Goal: Task Accomplishment & Management: Manage account settings

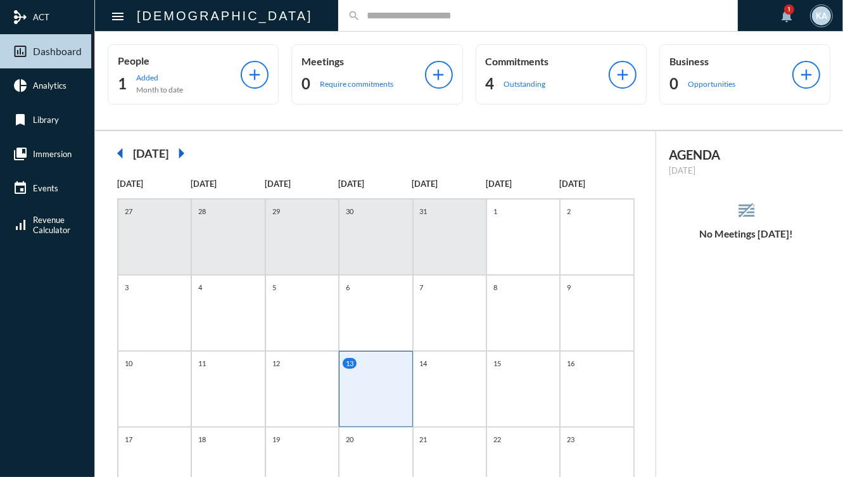
click at [570, 61] on p "Commitments" at bounding box center [547, 61] width 123 height 12
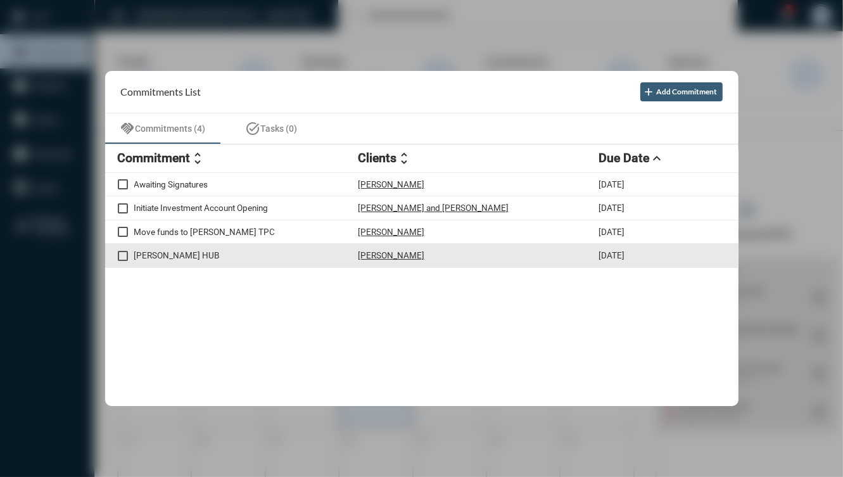
click at [272, 258] on p "[PERSON_NAME] HUB" at bounding box center [246, 255] width 224 height 10
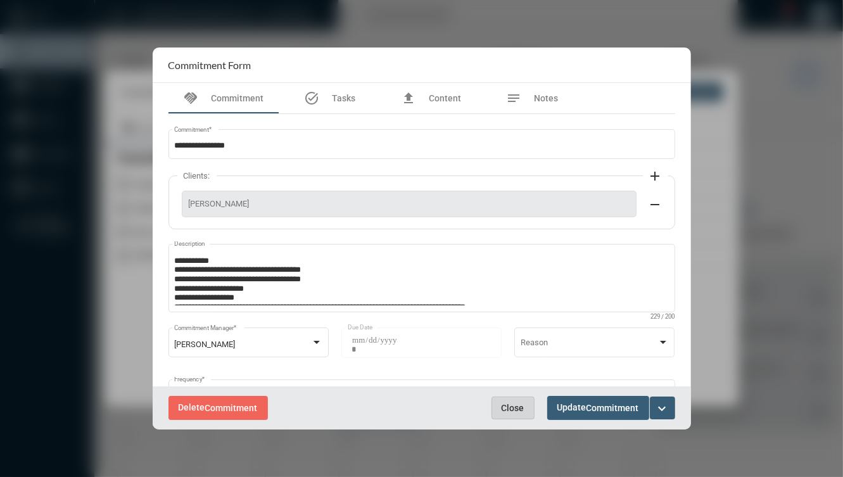
click at [510, 404] on span "Close" at bounding box center [512, 408] width 23 height 10
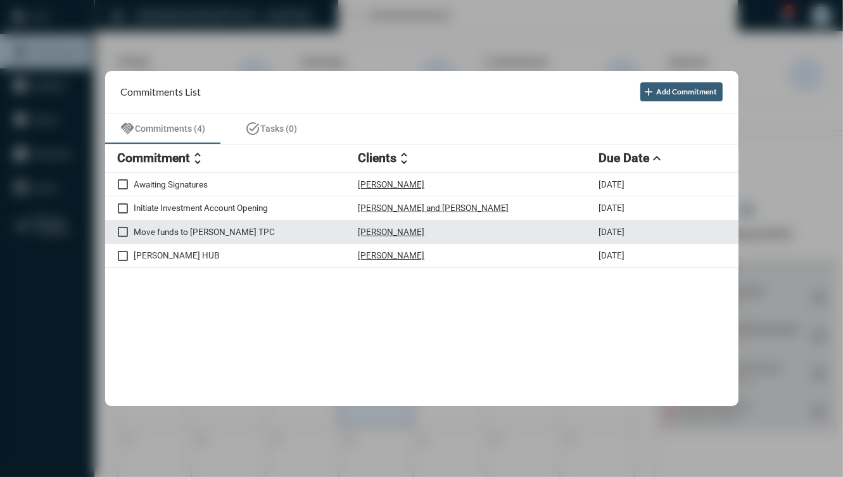
click at [425, 232] on div "[PERSON_NAME]" at bounding box center [478, 232] width 241 height 11
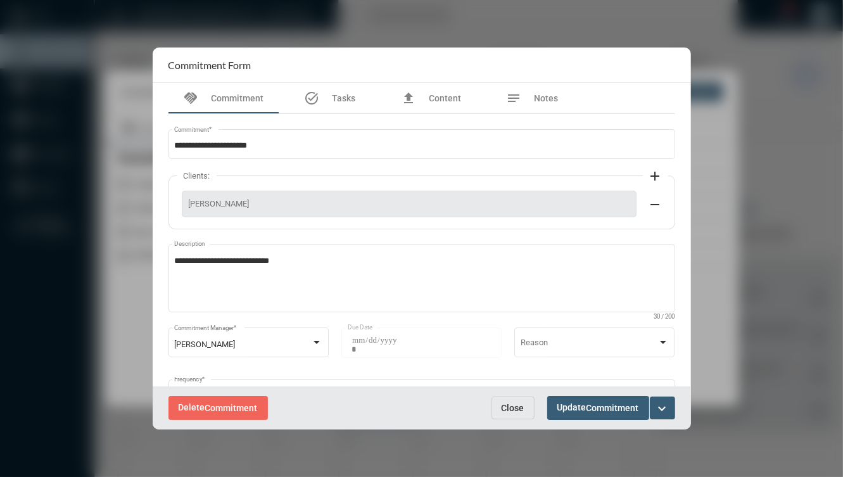
click at [662, 403] on mat-icon "expand_more" at bounding box center [662, 408] width 15 height 15
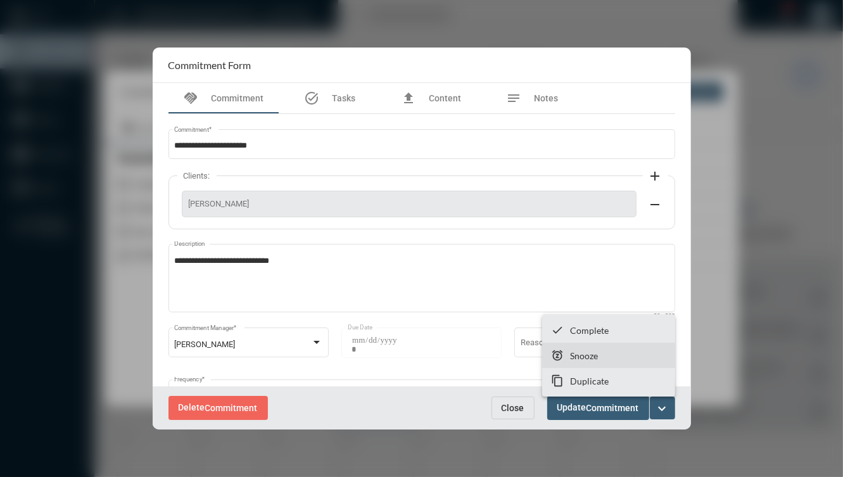
click at [633, 357] on section "snooze Snooze" at bounding box center [608, 354] width 133 height 25
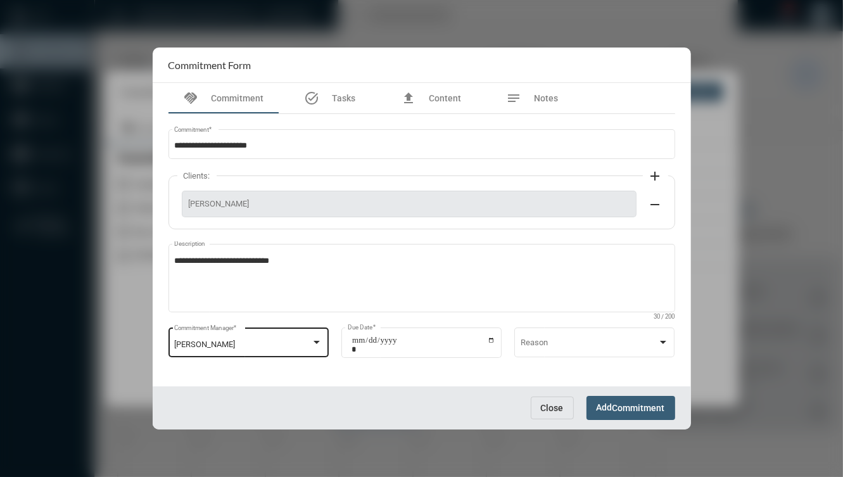
click at [316, 341] on div at bounding box center [316, 342] width 6 height 3
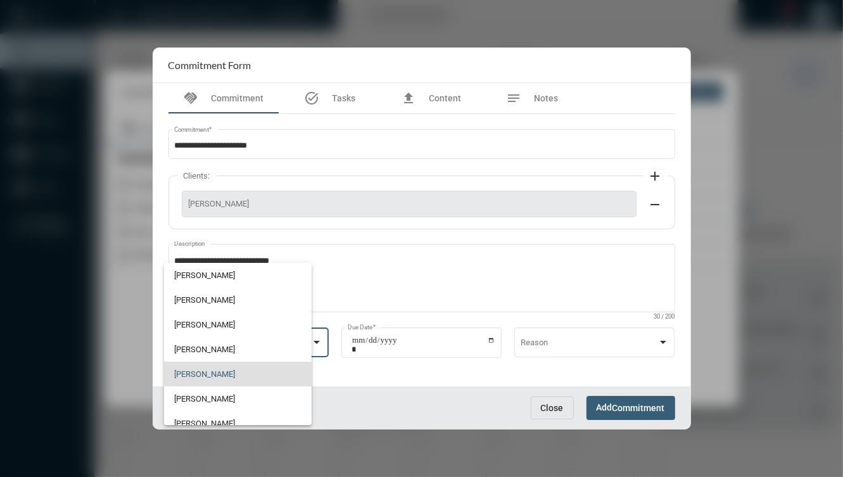
scroll to position [30, 0]
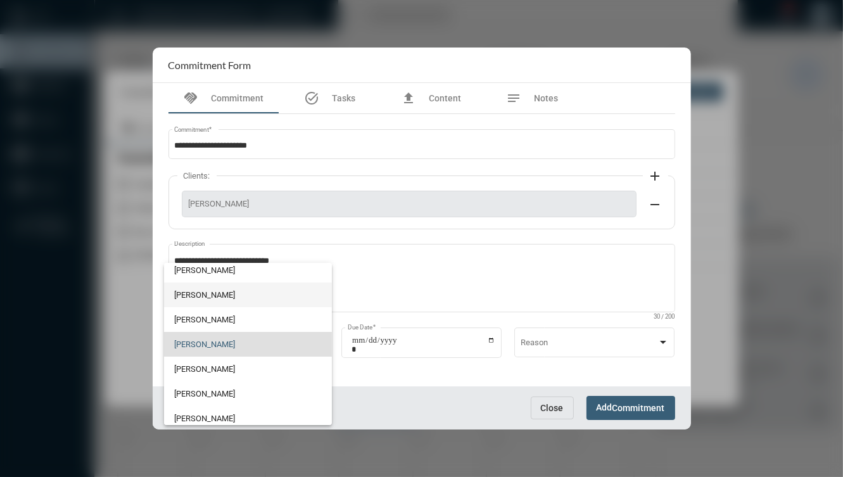
click at [255, 287] on span "[PERSON_NAME]" at bounding box center [247, 294] width 147 height 25
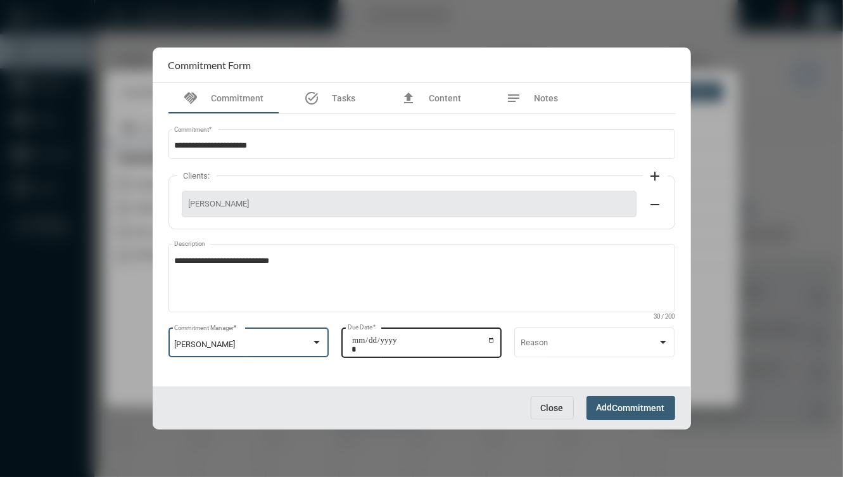
click at [487, 337] on input "**********" at bounding box center [423, 345] width 144 height 18
type input "**********"
click at [621, 400] on button "Add Commitment" at bounding box center [630, 407] width 89 height 23
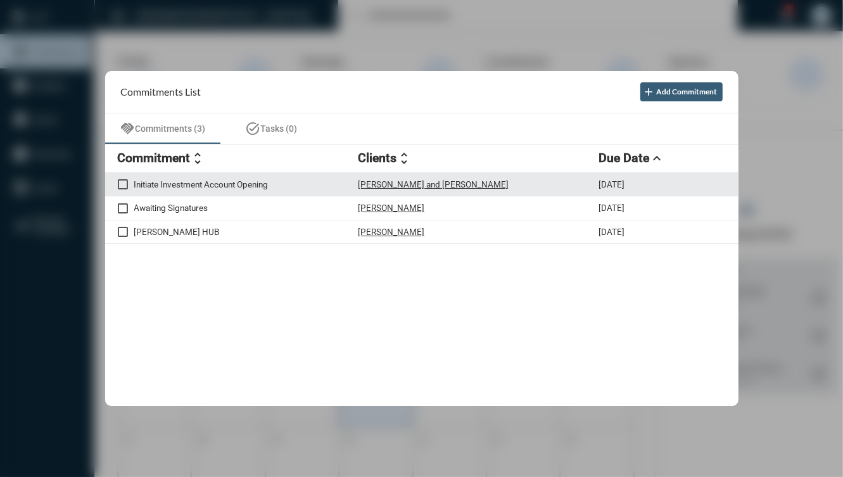
click at [314, 193] on div "Initiate Investment Account Opening [PERSON_NAME] and [PERSON_NAME] [DATE]" at bounding box center [421, 185] width 633 height 24
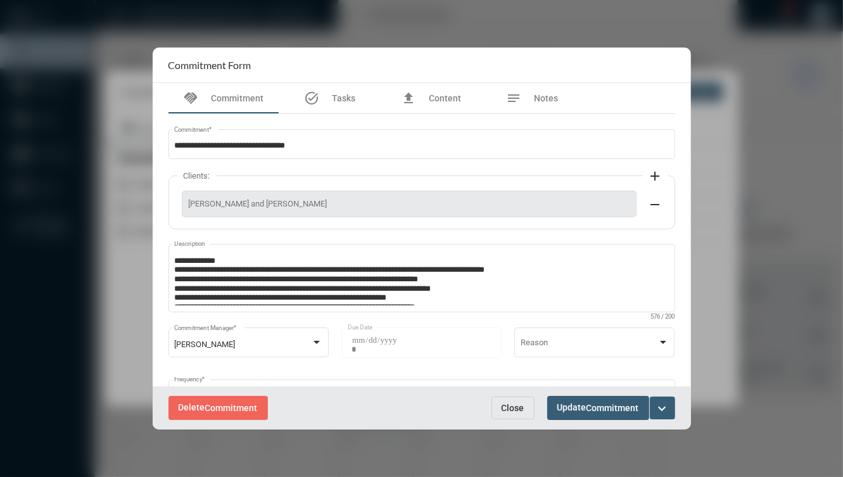
click at [503, 415] on button "Close" at bounding box center [512, 407] width 43 height 23
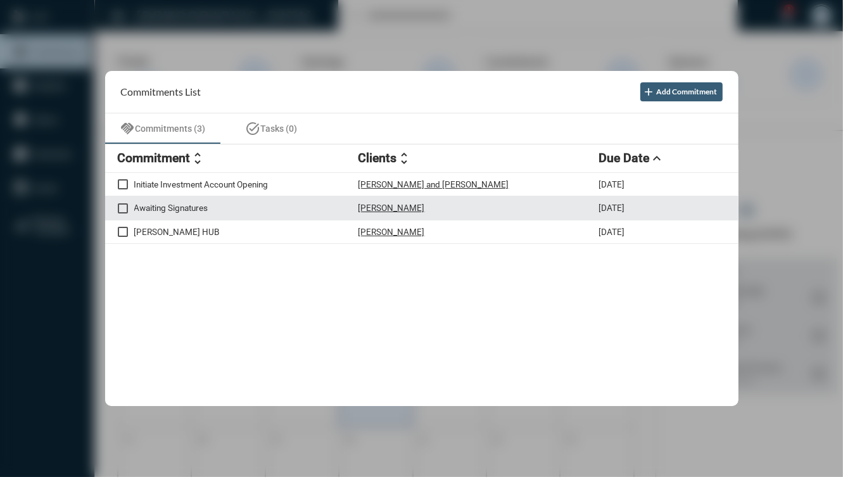
click at [272, 210] on p "Awaiting Signatures" at bounding box center [246, 208] width 224 height 10
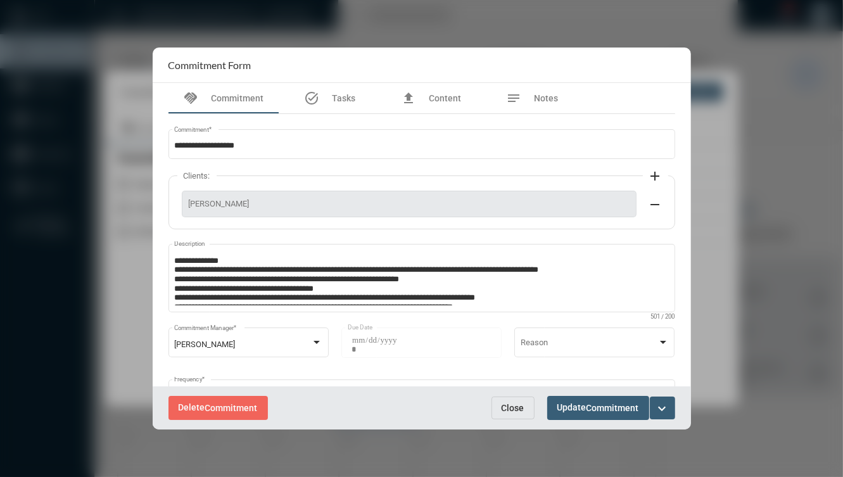
click at [510, 405] on span "Close" at bounding box center [512, 408] width 23 height 10
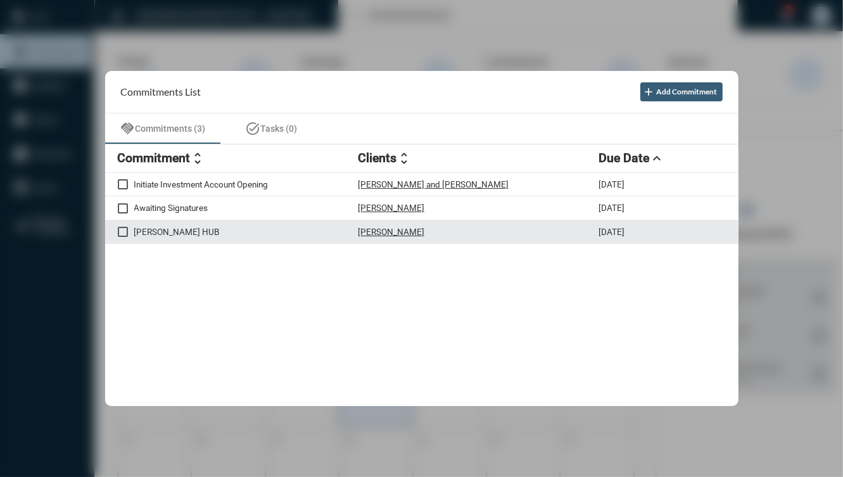
click at [242, 239] on div "[PERSON_NAME] HUB [PERSON_NAME] [DATE]" at bounding box center [421, 232] width 633 height 24
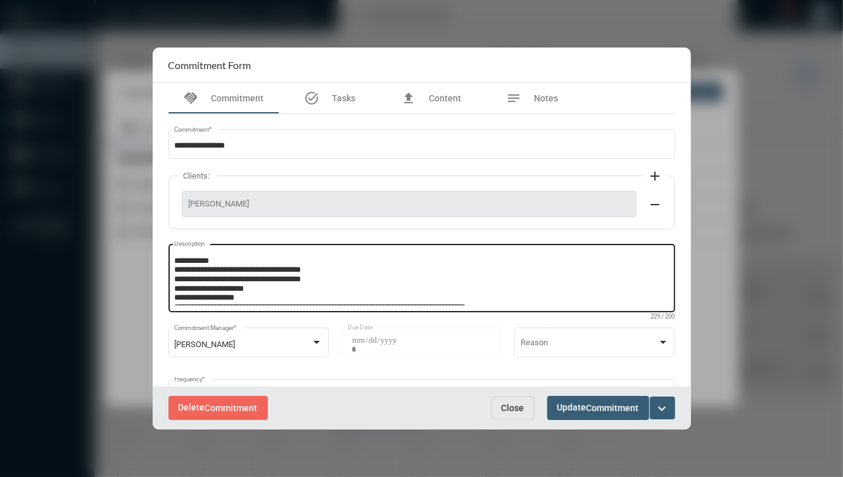
scroll to position [0, 0]
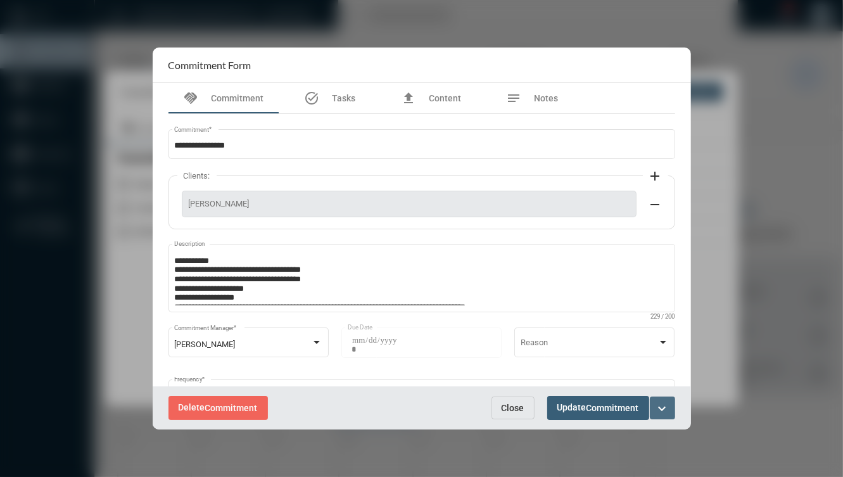
click at [662, 413] on mat-icon "expand_more" at bounding box center [662, 408] width 15 height 15
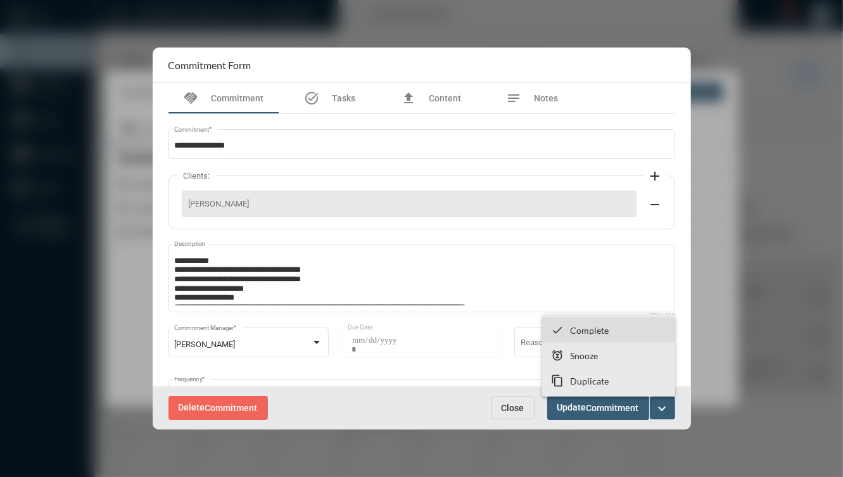
click at [607, 333] on p "Complete" at bounding box center [589, 330] width 39 height 11
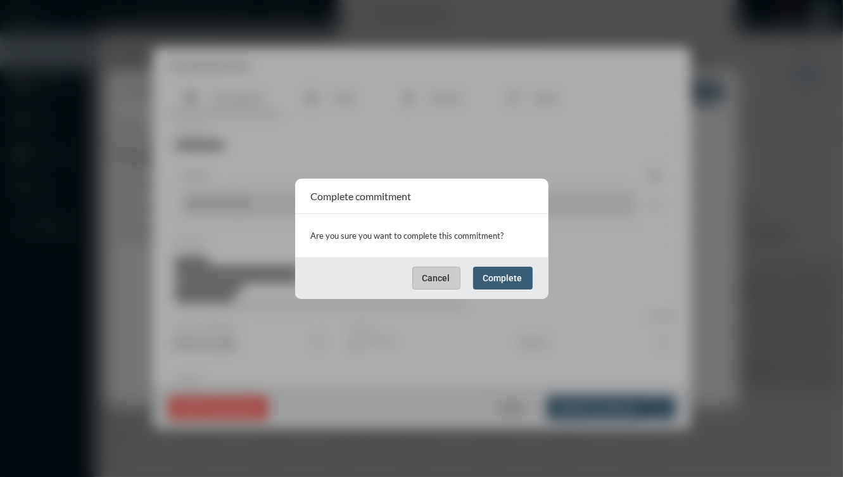
click at [522, 282] on button "Complete" at bounding box center [503, 278] width 60 height 23
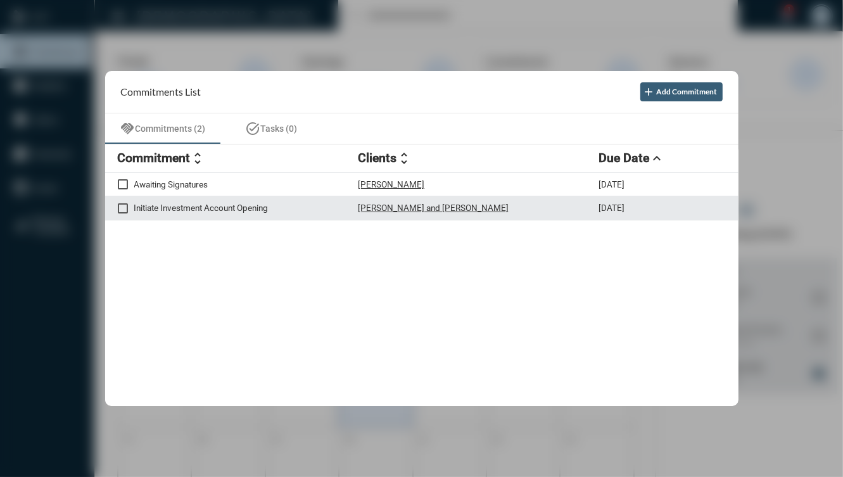
click at [332, 204] on p "Initiate Investment Account Opening" at bounding box center [246, 208] width 224 height 10
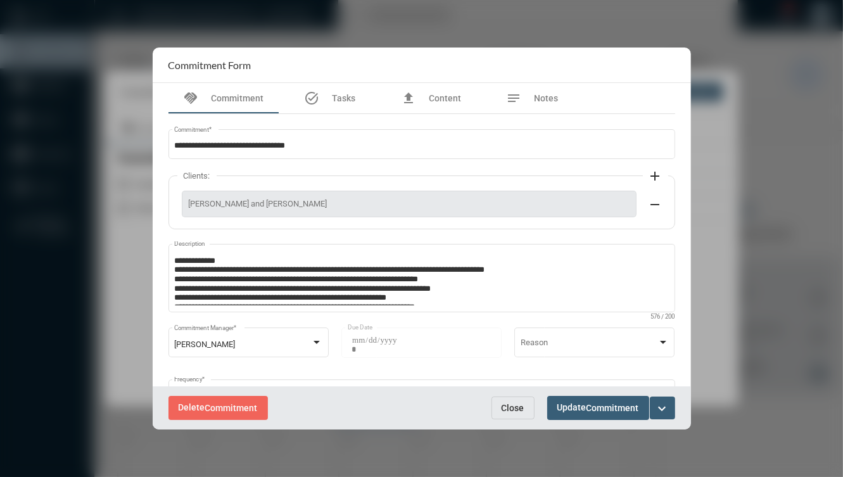
click at [497, 400] on button "Close" at bounding box center [512, 407] width 43 height 23
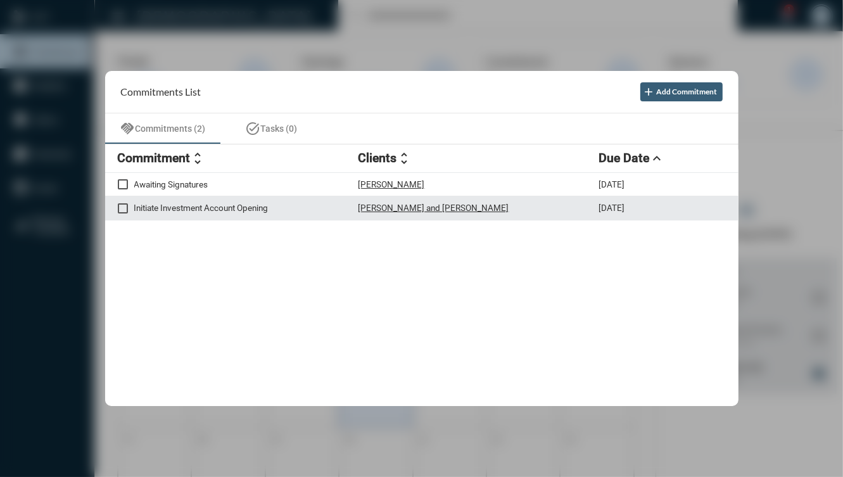
click at [458, 208] on div "[PERSON_NAME] and [PERSON_NAME]" at bounding box center [478, 208] width 241 height 11
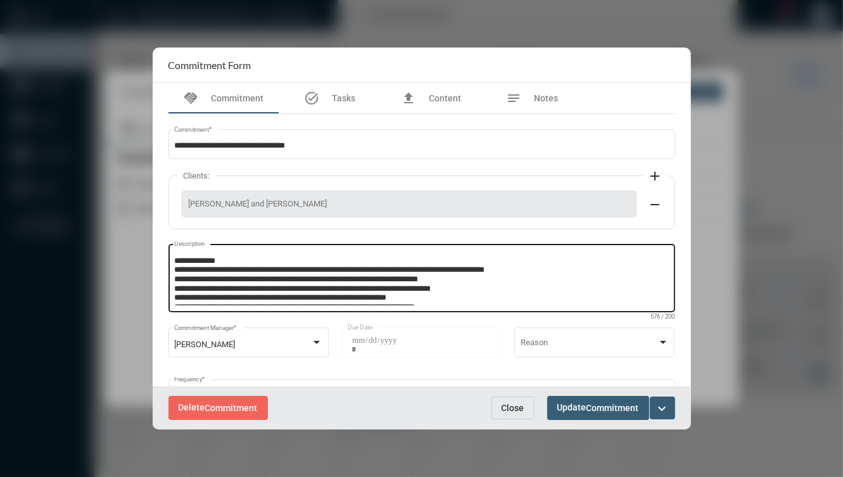
scroll to position [35, 0]
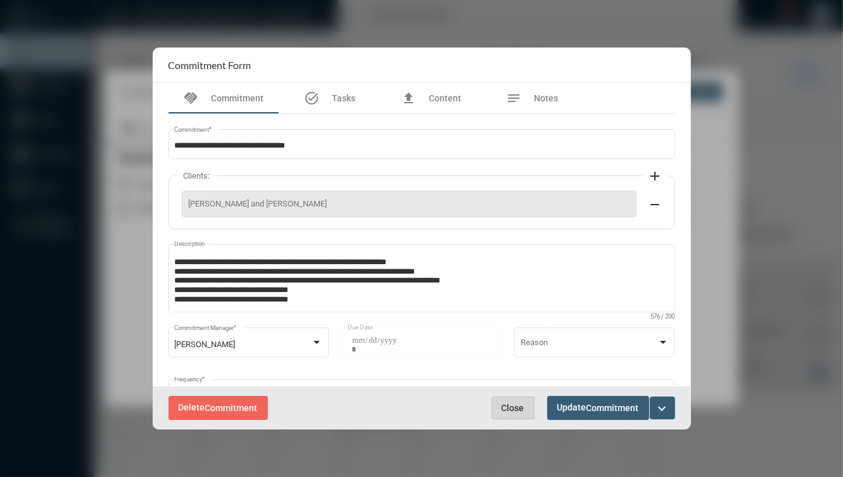
click at [505, 407] on span "Close" at bounding box center [512, 408] width 23 height 10
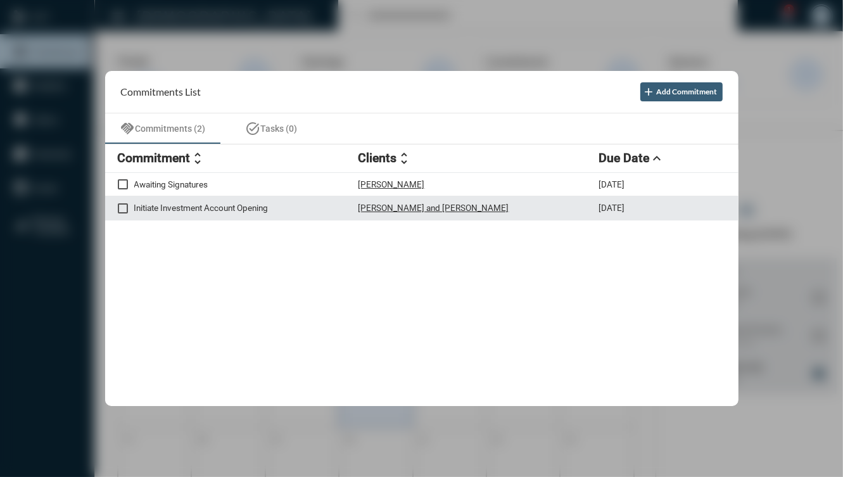
click at [300, 210] on p "Initiate Investment Account Opening" at bounding box center [246, 208] width 224 height 10
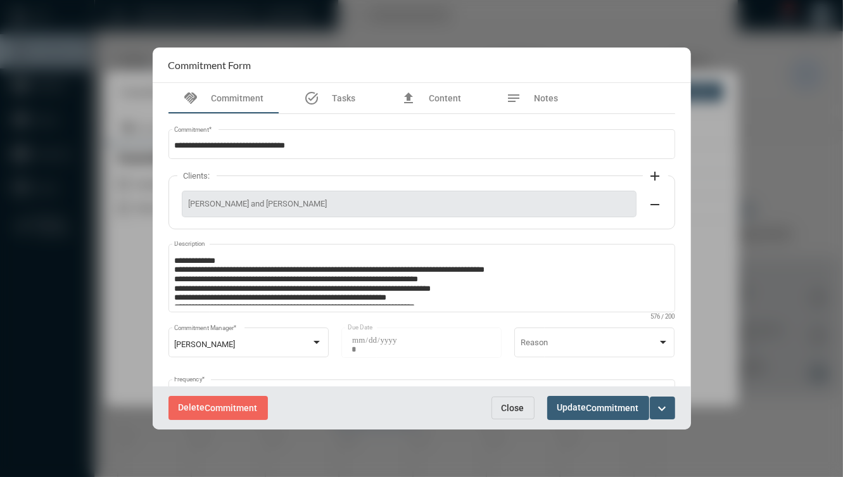
click at [523, 413] on button "Close" at bounding box center [512, 407] width 43 height 23
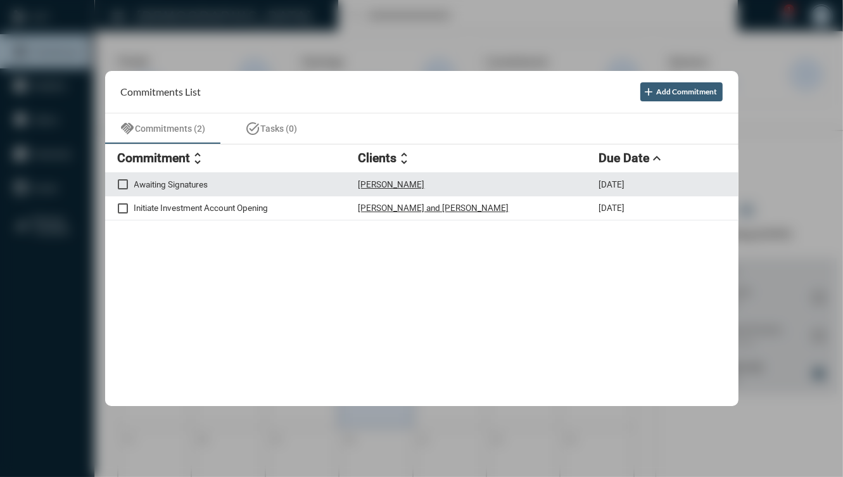
click at [331, 185] on p "Awaiting Signatures" at bounding box center [246, 184] width 224 height 10
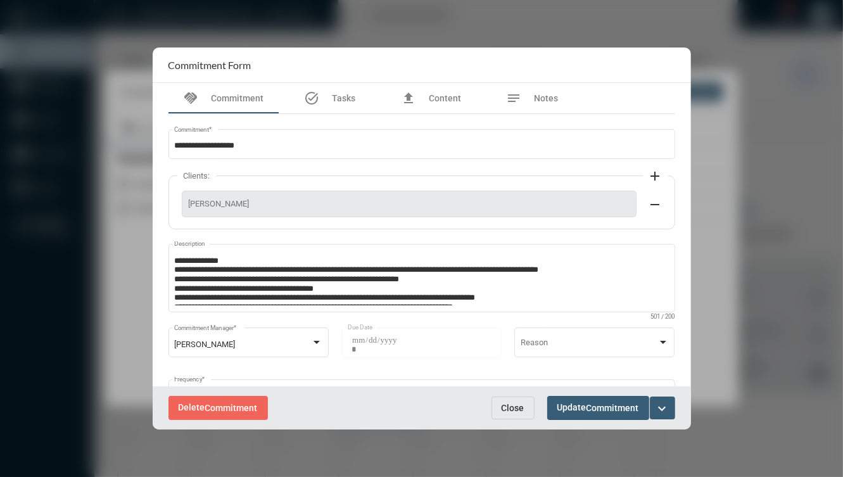
click at [524, 412] on button "Close" at bounding box center [512, 407] width 43 height 23
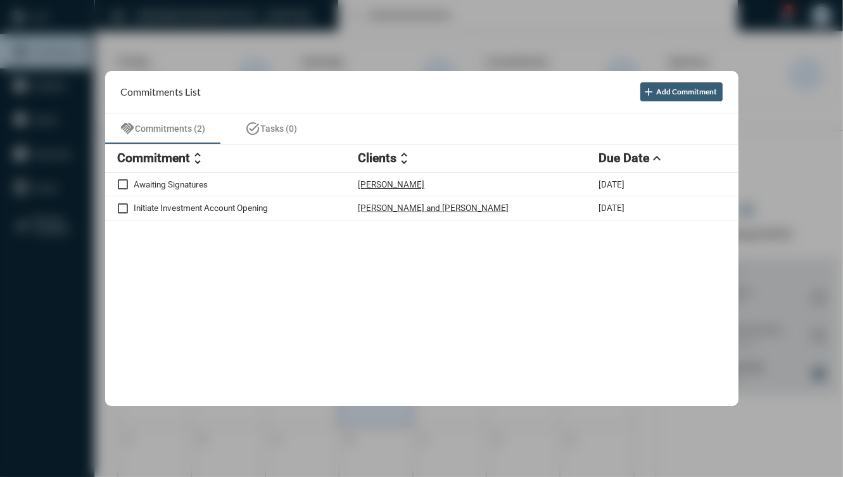
click at [788, 318] on div at bounding box center [421, 238] width 843 height 477
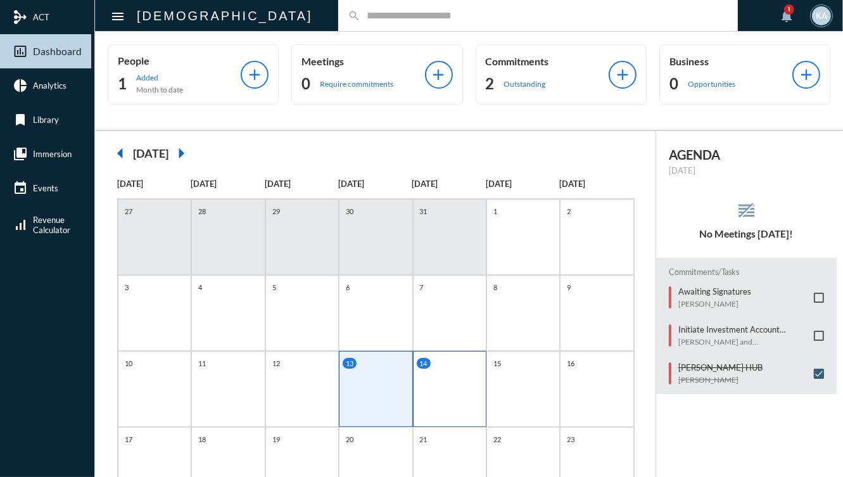
click at [420, 379] on div "14" at bounding box center [449, 389] width 73 height 76
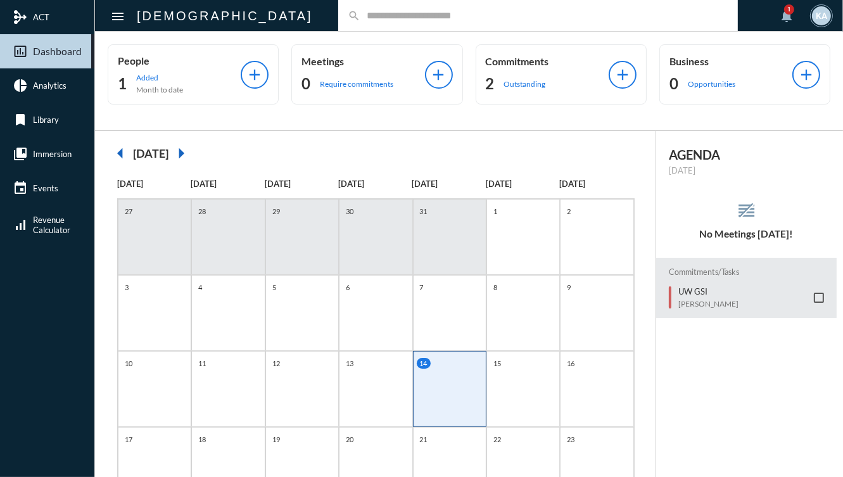
click at [476, 386] on div "14" at bounding box center [449, 389] width 73 height 76
click at [505, 387] on div "15" at bounding box center [522, 389] width 73 height 76
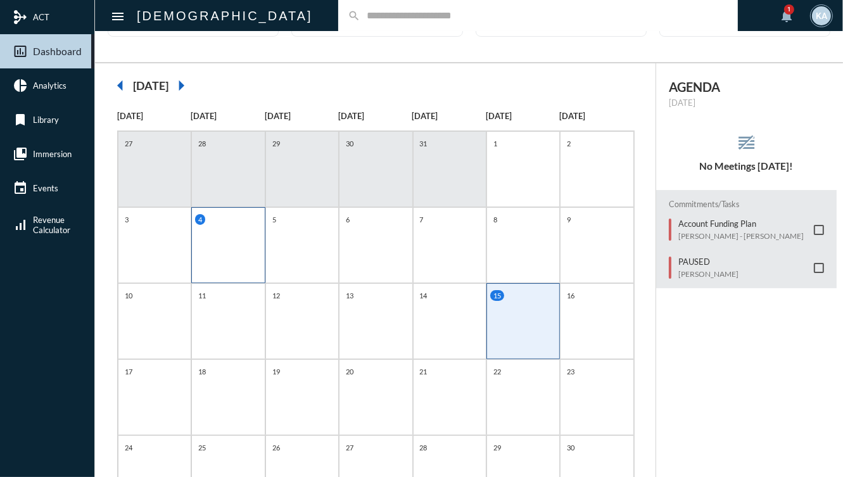
scroll to position [152, 0]
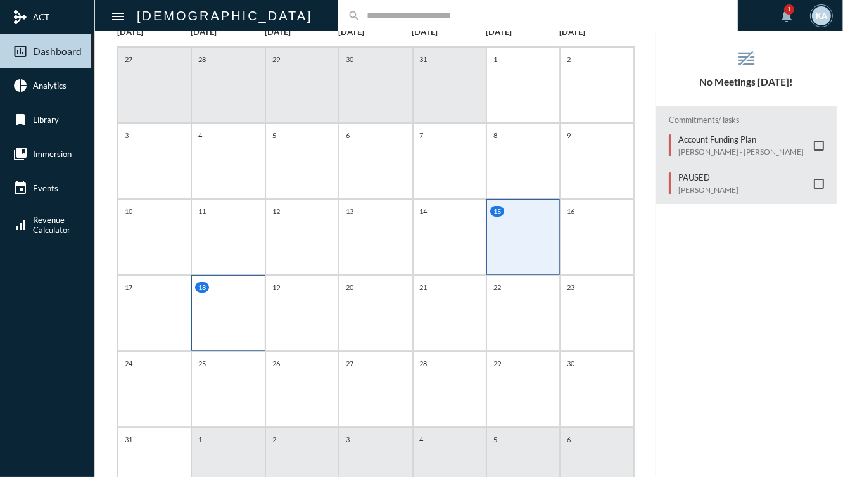
click at [221, 333] on div "18" at bounding box center [227, 313] width 73 height 76
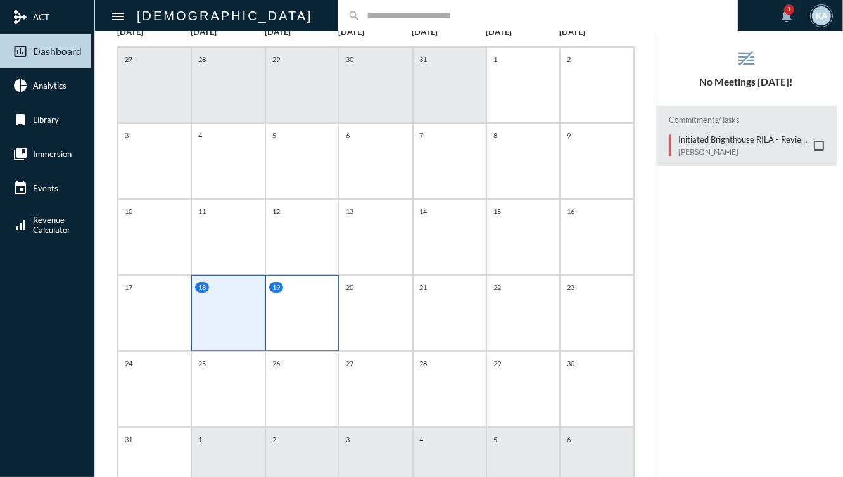
click at [325, 292] on div "19" at bounding box center [301, 313] width 73 height 76
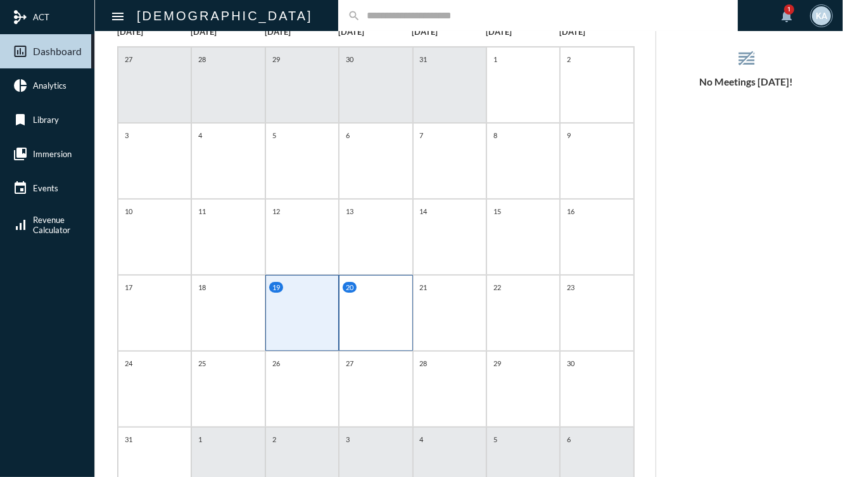
click at [377, 303] on div "20" at bounding box center [375, 313] width 73 height 76
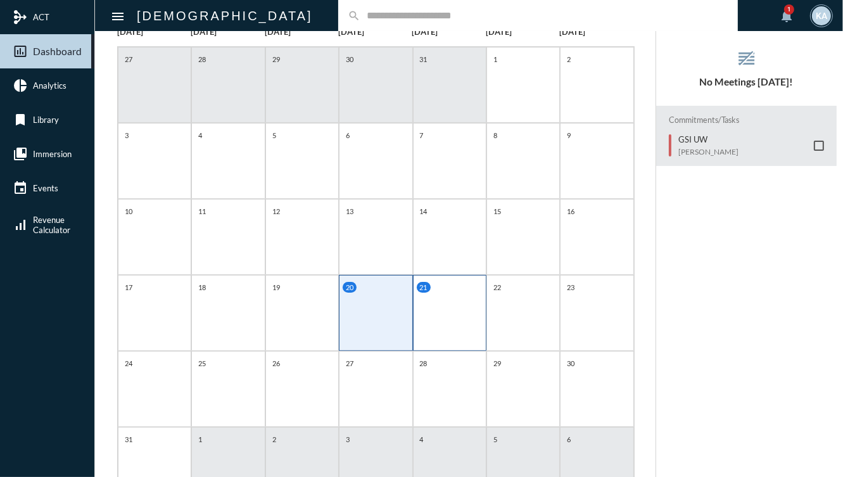
click at [477, 312] on div "21" at bounding box center [449, 313] width 73 height 76
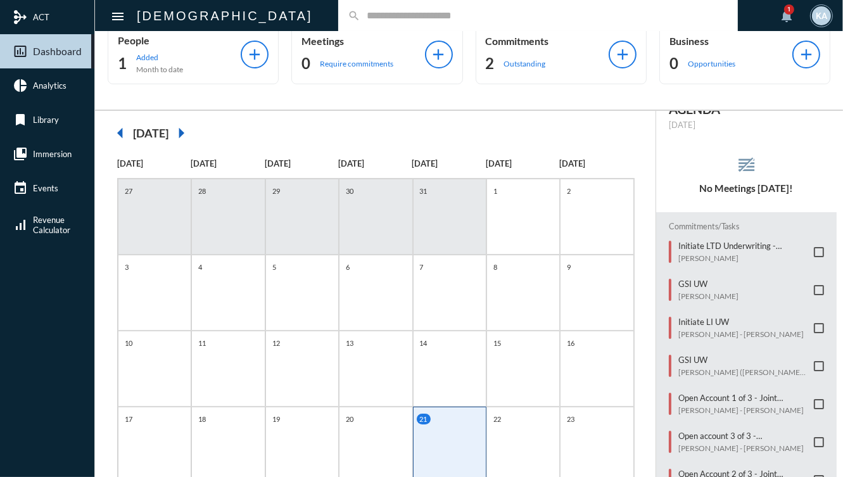
scroll to position [0, 0]
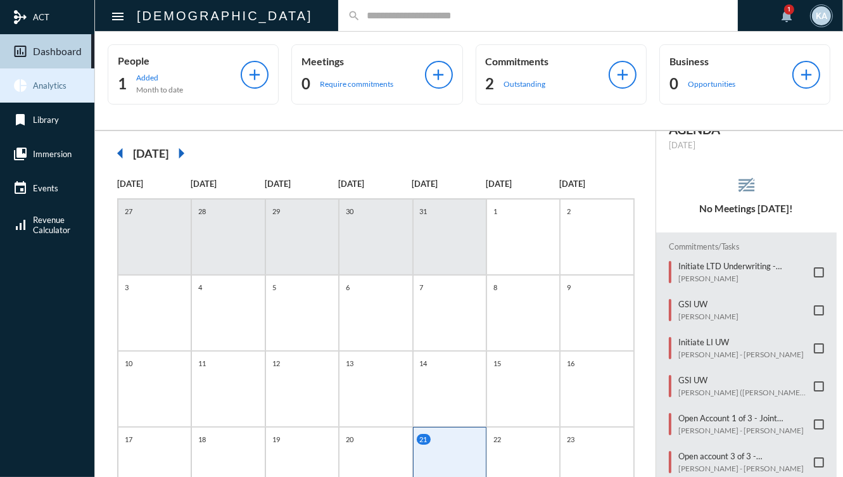
click at [63, 85] on span "Analytics" at bounding box center [50, 85] width 34 height 10
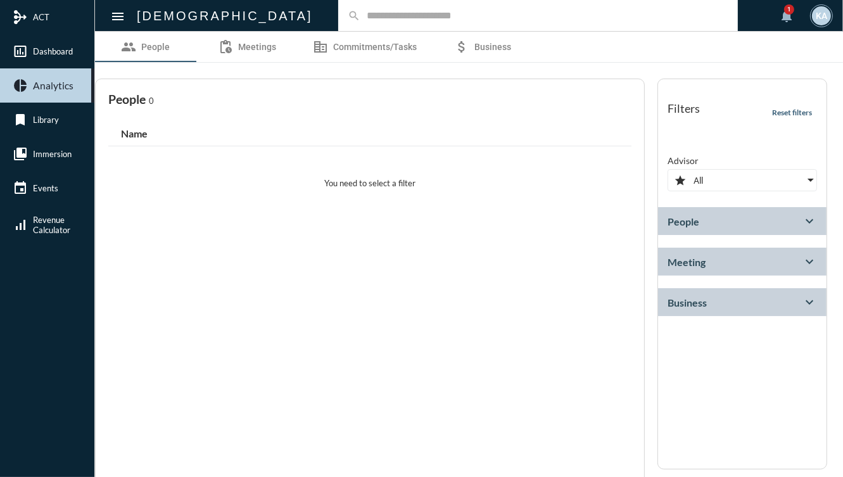
click at [404, 65] on div "group People pending_actions Meetings corporate_fare Commitments/Tasks attach_m…" at bounding box center [469, 275] width 748 height 487
click at [391, 54] on link "corporate_fare Commitments/Tasks" at bounding box center [365, 47] width 134 height 30
select select "*********"
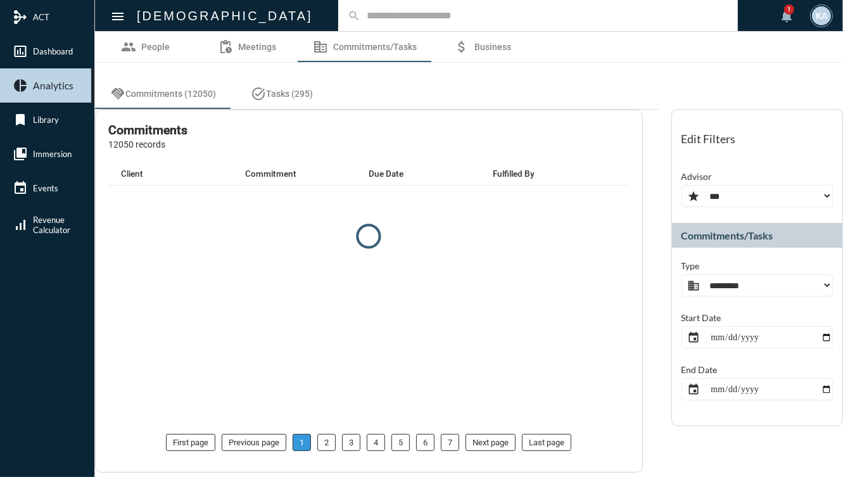
click at [723, 213] on div "**********" at bounding box center [757, 267] width 172 height 317
click at [727, 195] on select "**********" at bounding box center [757, 196] width 152 height 22
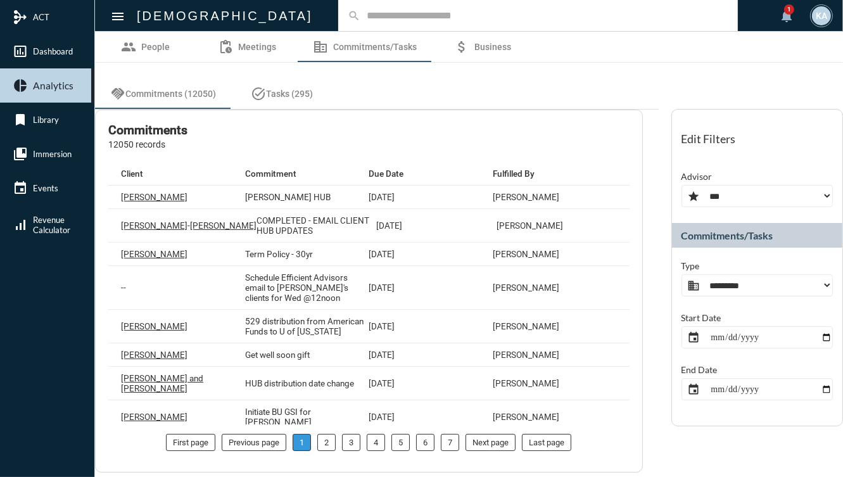
select select "***"
click at [681, 185] on select "**********" at bounding box center [757, 196] width 152 height 22
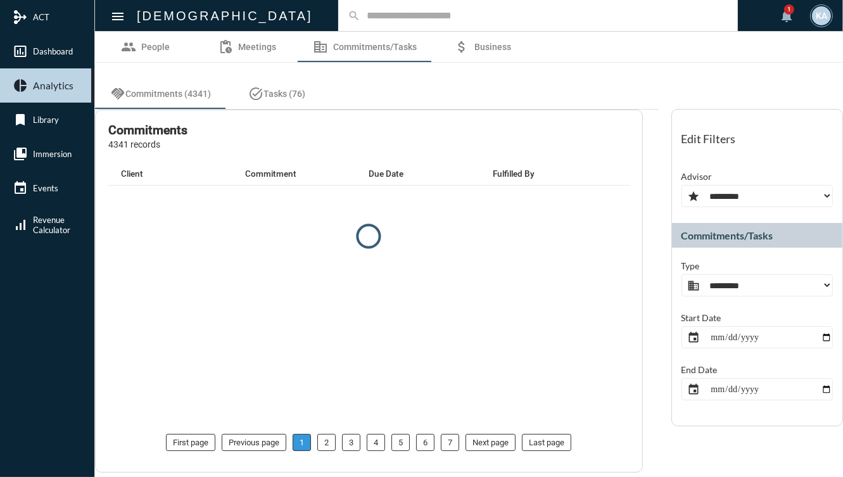
click at [717, 274] on select "**********" at bounding box center [757, 285] width 152 height 22
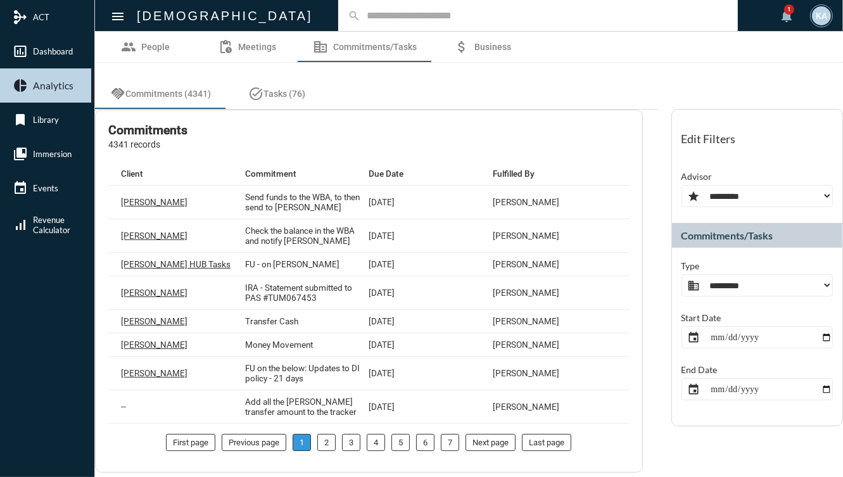
select select "**********"
click at [681, 274] on select "**********" at bounding box center [757, 285] width 152 height 22
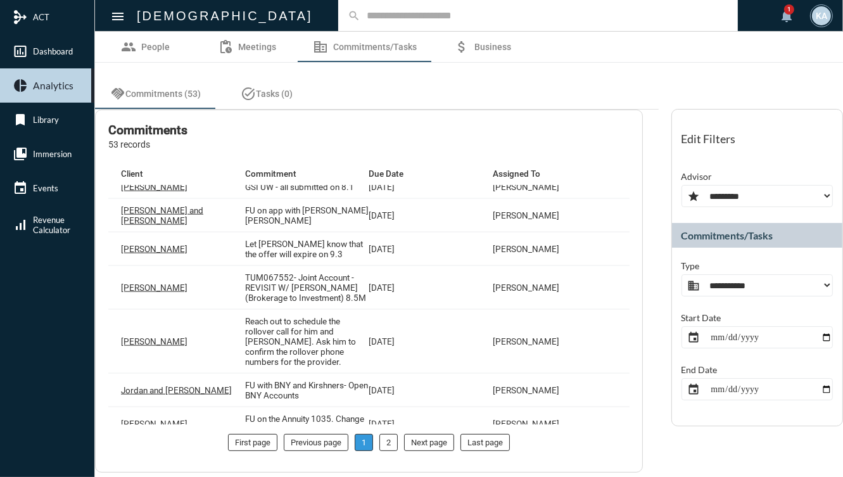
scroll to position [1445, 0]
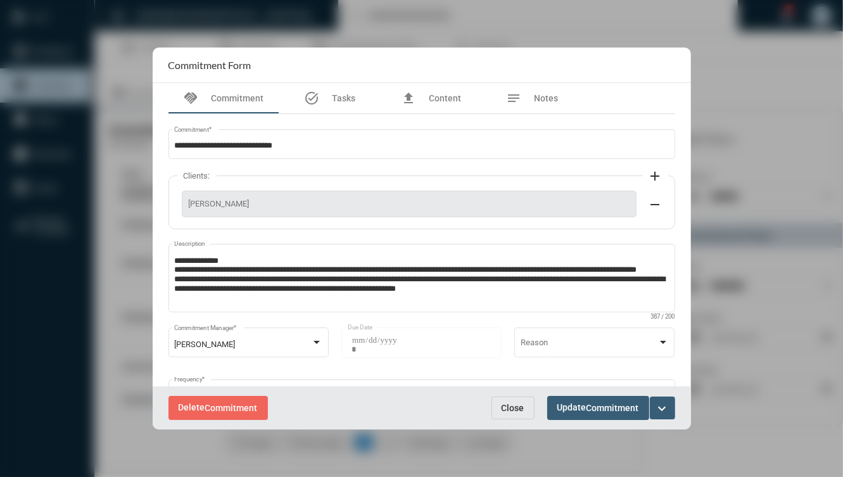
click at [529, 414] on button "Close" at bounding box center [512, 407] width 43 height 23
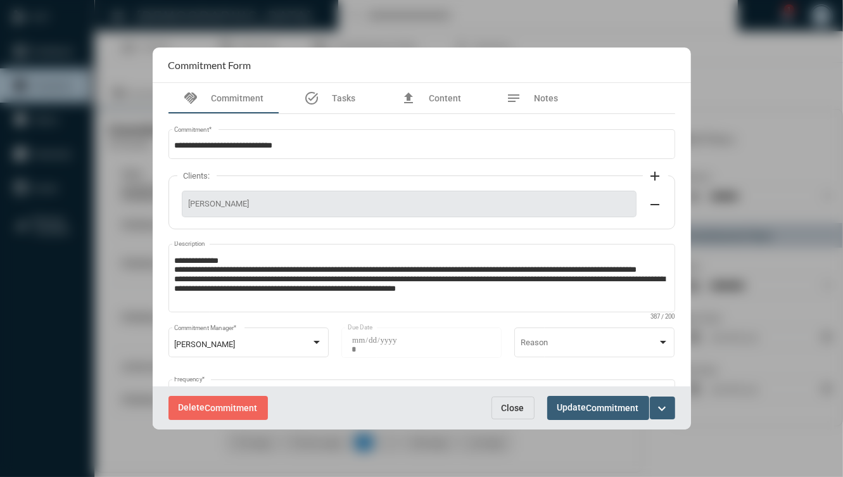
click at [517, 408] on span "Close" at bounding box center [512, 408] width 23 height 10
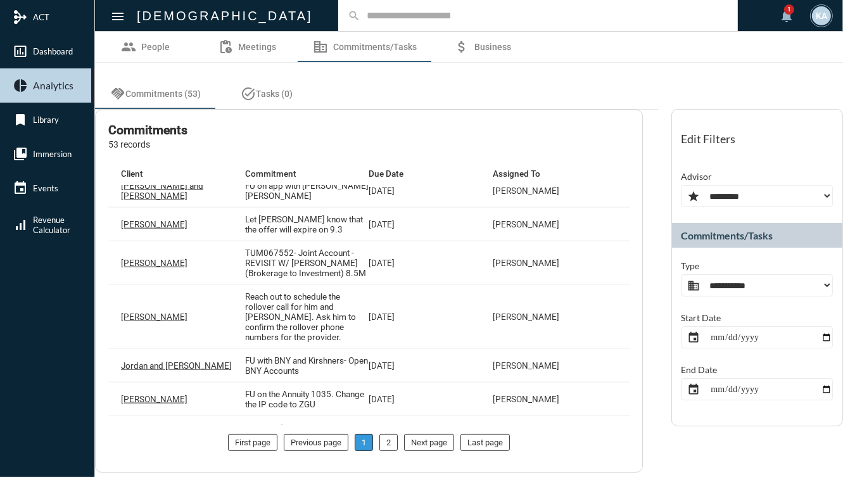
click at [405, 456] on div "[DATE]" at bounding box center [430, 461] width 124 height 10
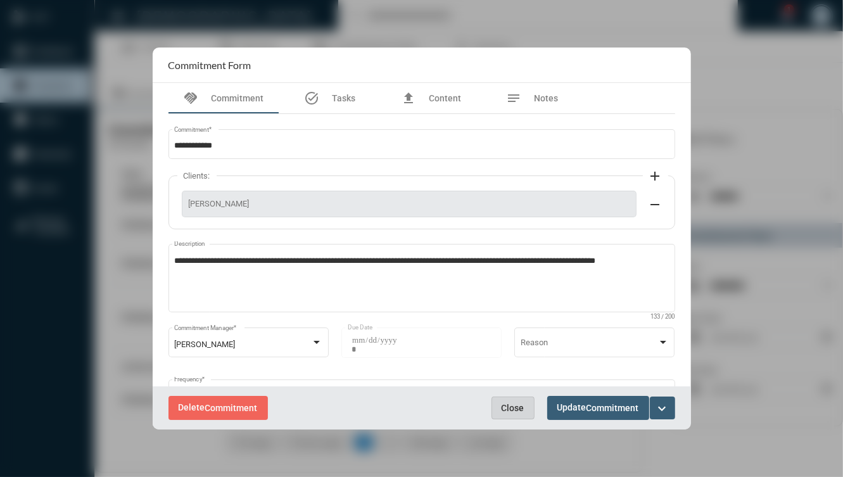
click at [524, 408] on button "Close" at bounding box center [512, 407] width 43 height 23
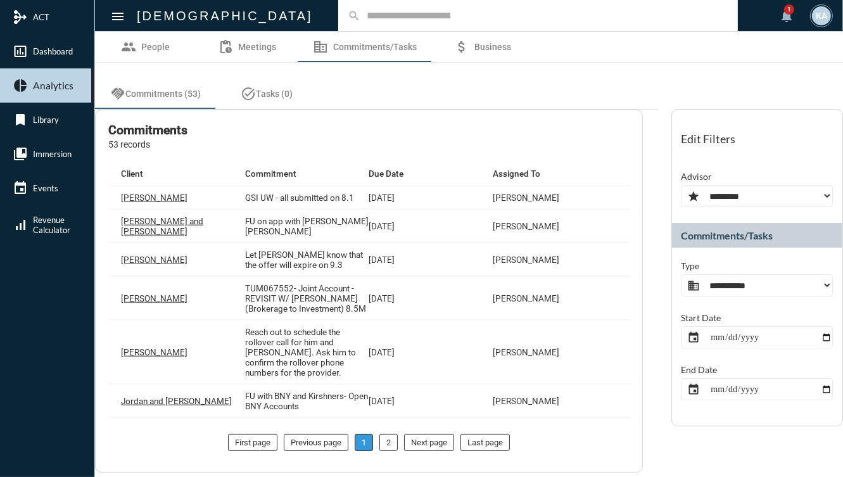
scroll to position [1394, 0]
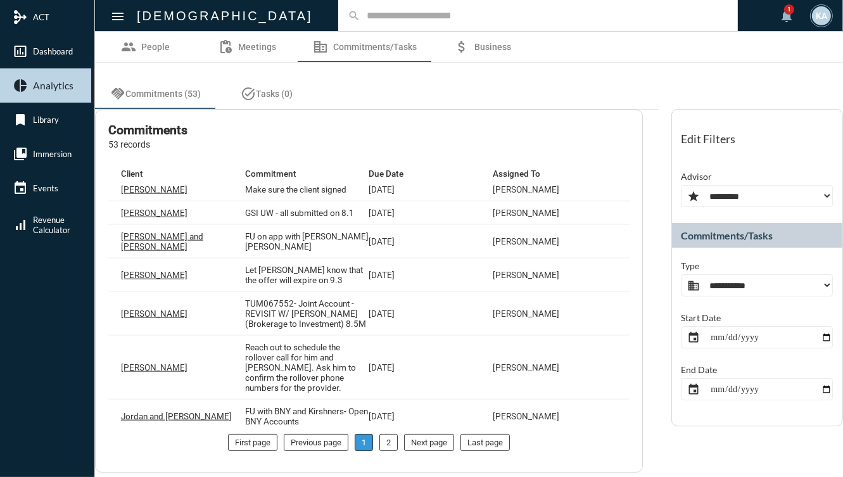
click at [432, 473] on div "[DATE]" at bounding box center [430, 483] width 124 height 20
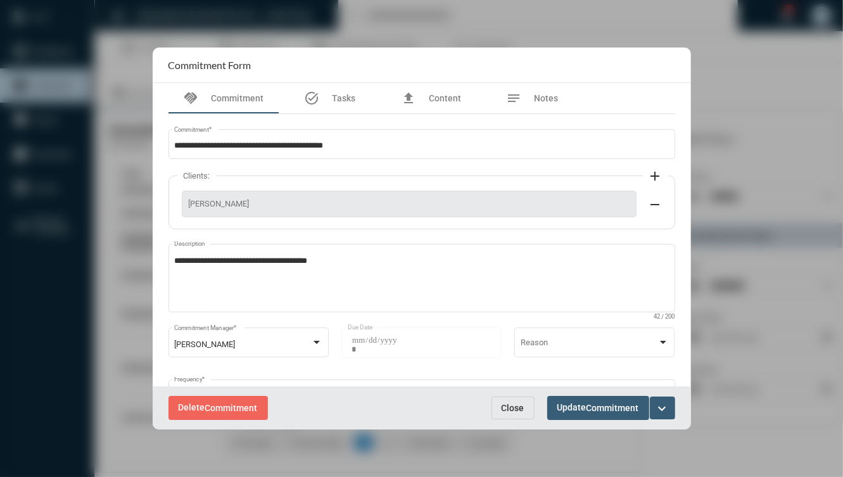
click at [524, 406] on button "Close" at bounding box center [512, 407] width 43 height 23
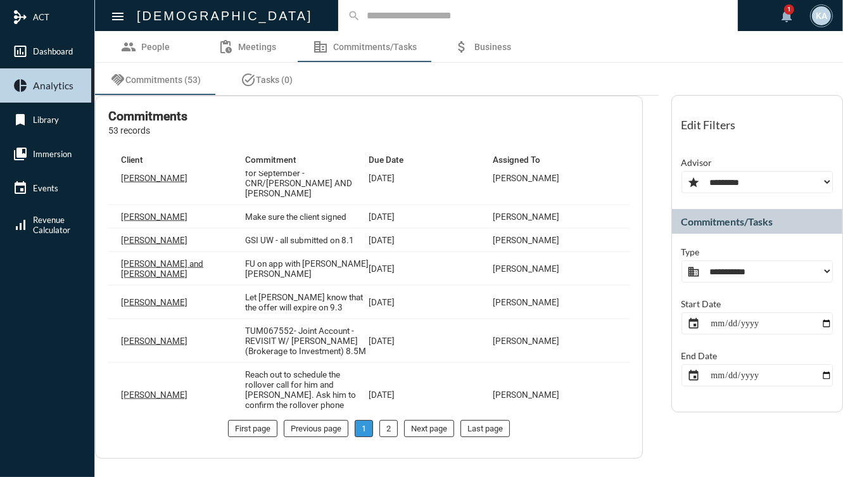
scroll to position [1293, 0]
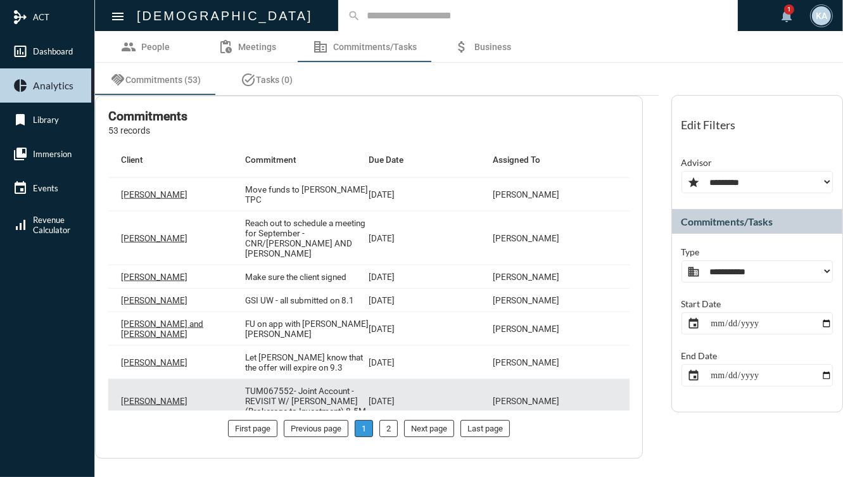
click at [322, 386] on p "TUM067552- Joint Account -REVISIT W/ [PERSON_NAME] (Brokerage to Investment) 8.…" at bounding box center [307, 401] width 124 height 30
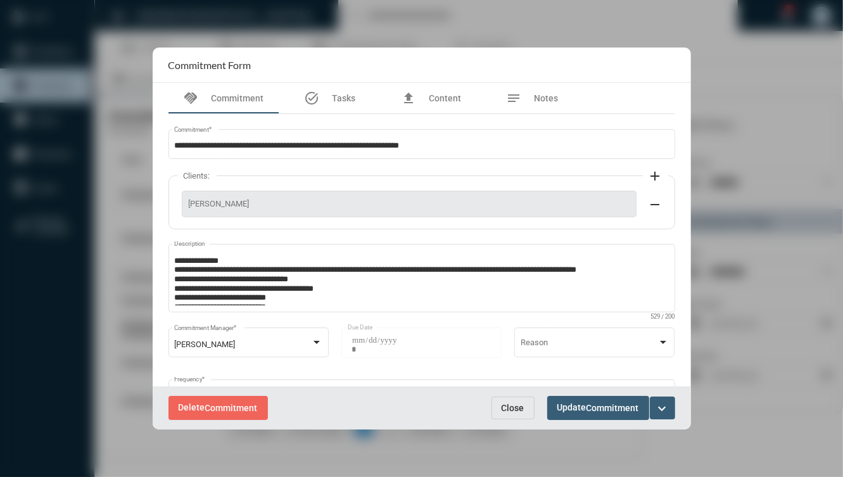
drag, startPoint x: 510, startPoint y: 394, endPoint x: 517, endPoint y: 403, distance: 10.4
click at [510, 395] on div "Delete Commitment Close Update Commitment expand_more" at bounding box center [422, 407] width 538 height 42
click at [518, 406] on span "Close" at bounding box center [512, 408] width 23 height 10
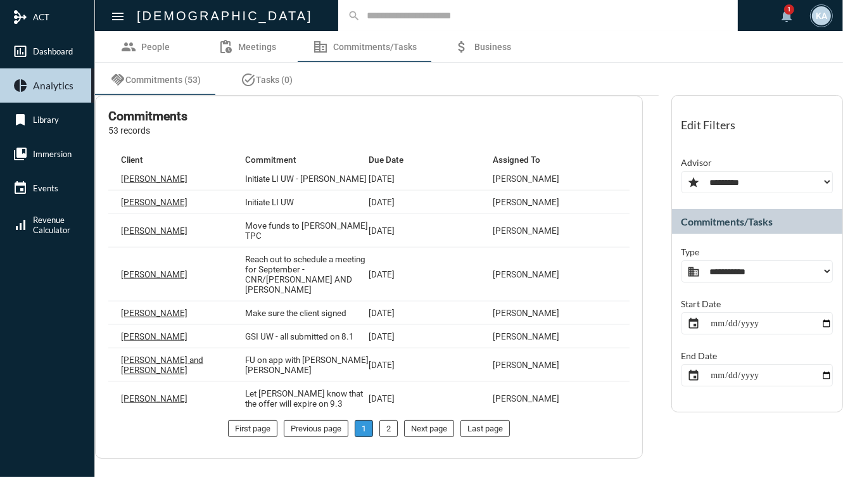
scroll to position [1242, 0]
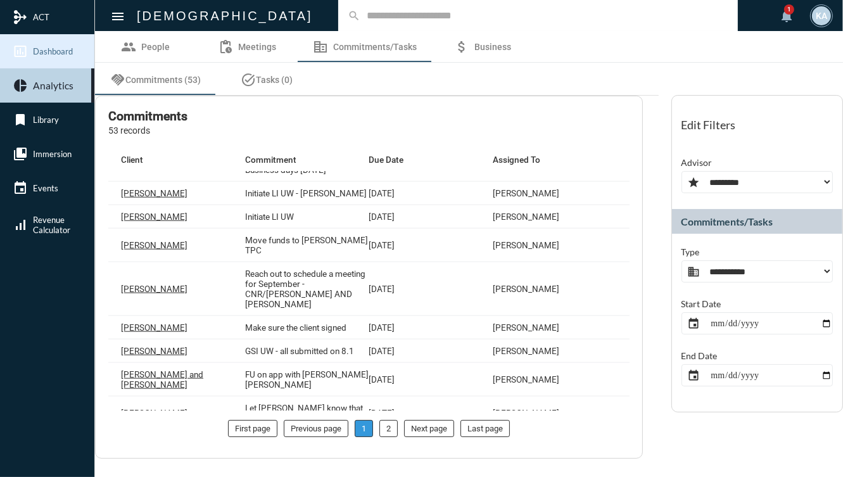
click at [62, 47] on span "Dashboard" at bounding box center [53, 51] width 40 height 10
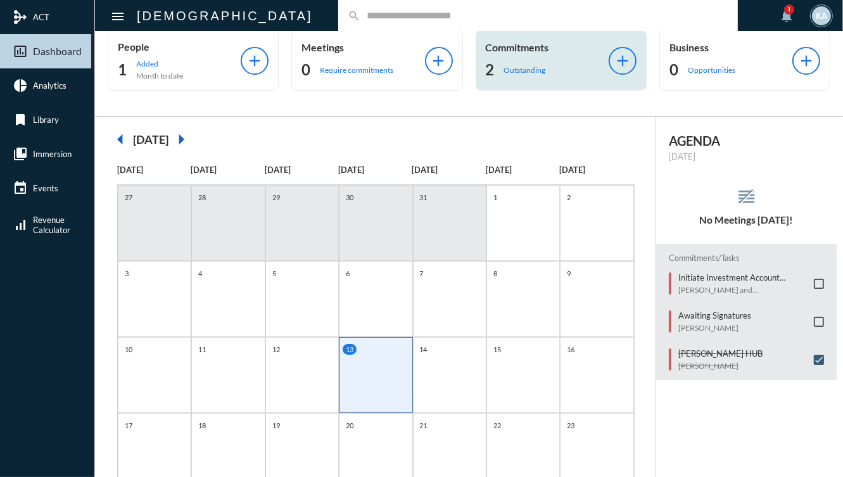
click at [504, 70] on p "Outstanding" at bounding box center [525, 69] width 42 height 9
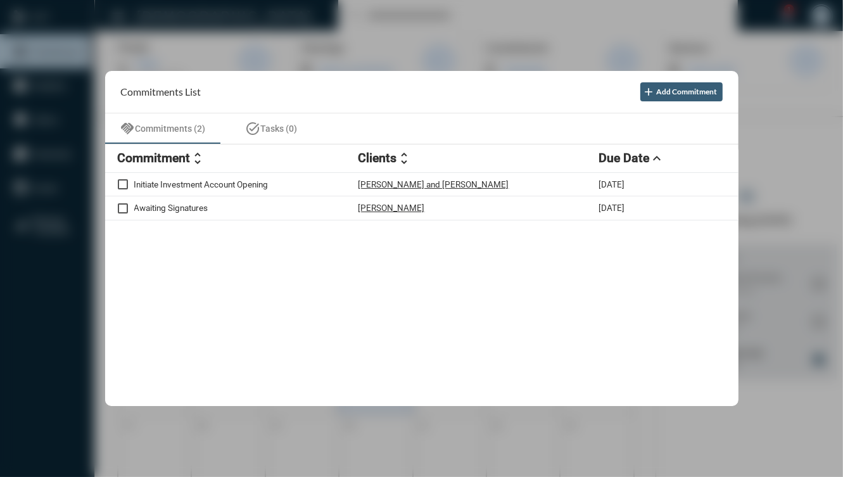
click at [801, 234] on div at bounding box center [421, 238] width 843 height 477
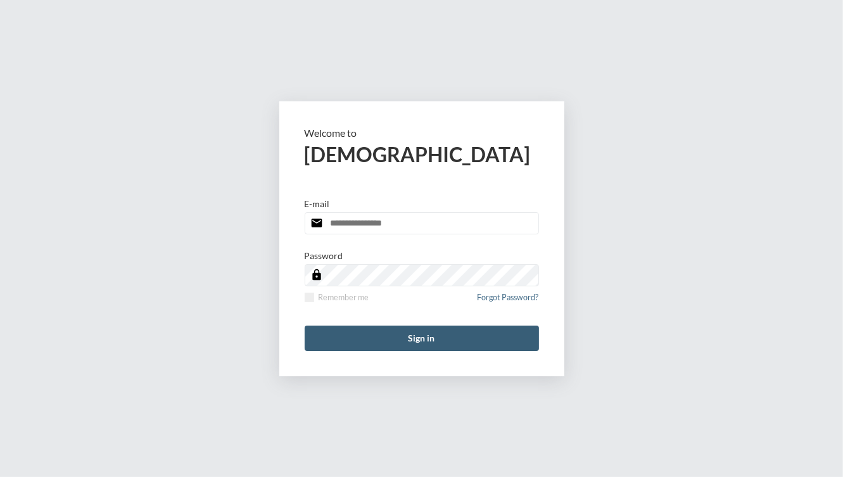
type input "**********"
drag, startPoint x: 261, startPoint y: 53, endPoint x: 260, endPoint y: 30, distance: 22.8
click at [261, 52] on div "**********" at bounding box center [421, 238] width 843 height 477
type input "**********"
click at [392, 324] on form "**********" at bounding box center [421, 238] width 285 height 275
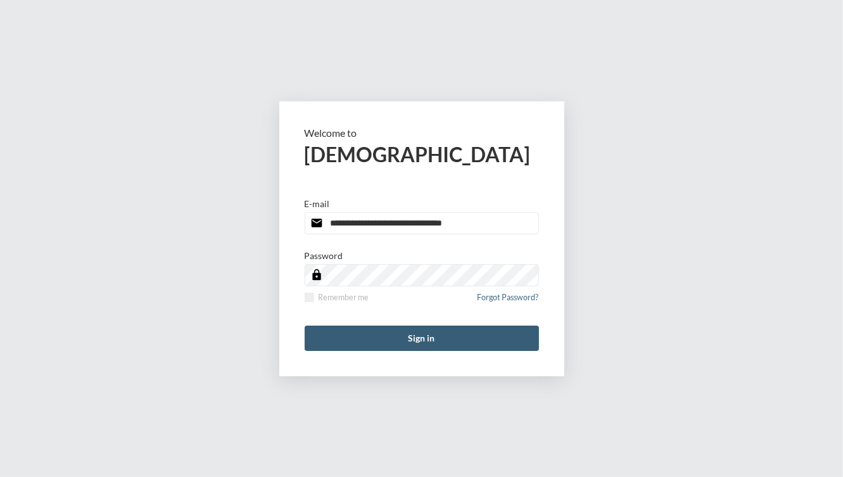
click at [392, 324] on form "**********" at bounding box center [421, 238] width 285 height 275
click at [382, 336] on button "Sign in" at bounding box center [421, 337] width 234 height 25
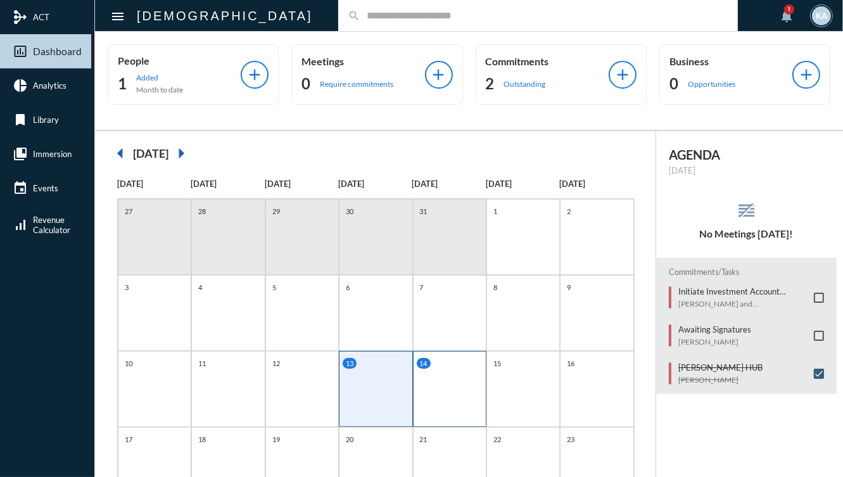
click at [446, 389] on div "14" at bounding box center [449, 389] width 73 height 76
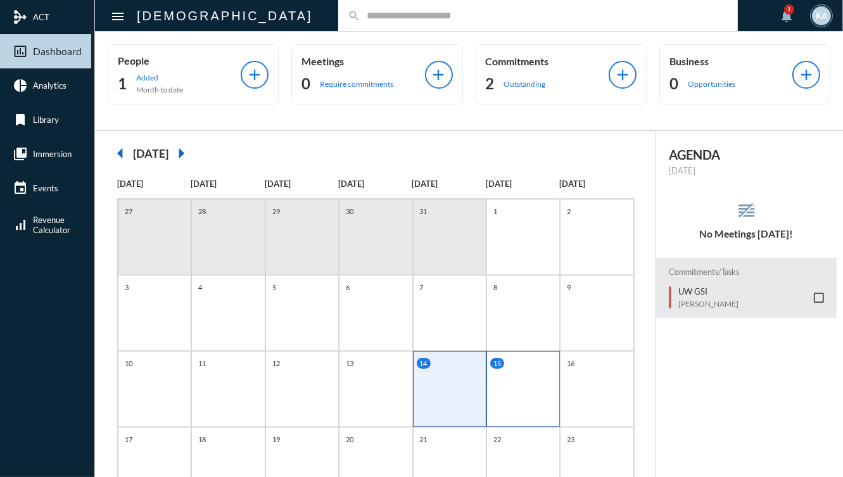
click at [487, 390] on div "15" at bounding box center [522, 389] width 73 height 76
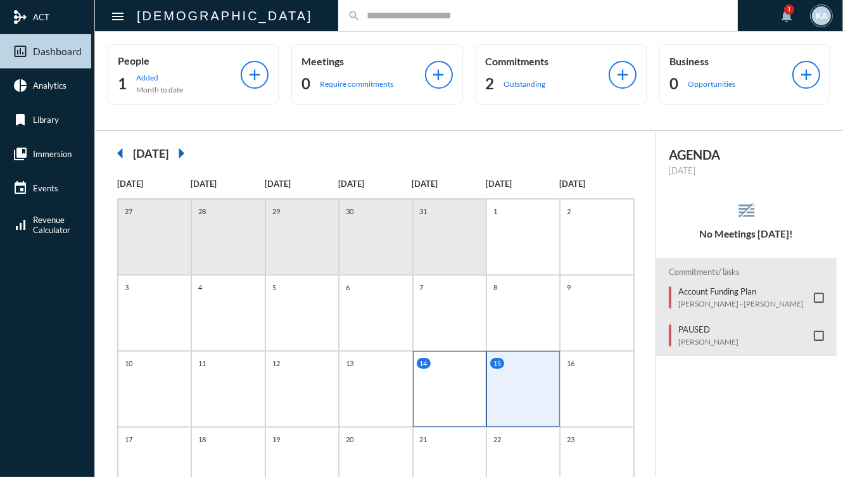
click at [456, 389] on div "14" at bounding box center [449, 389] width 73 height 76
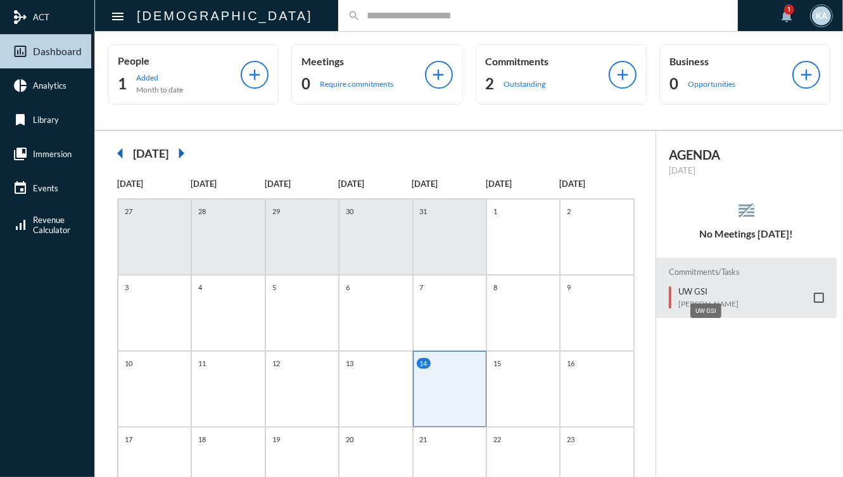
click at [712, 287] on p "UW GSI" at bounding box center [708, 291] width 60 height 10
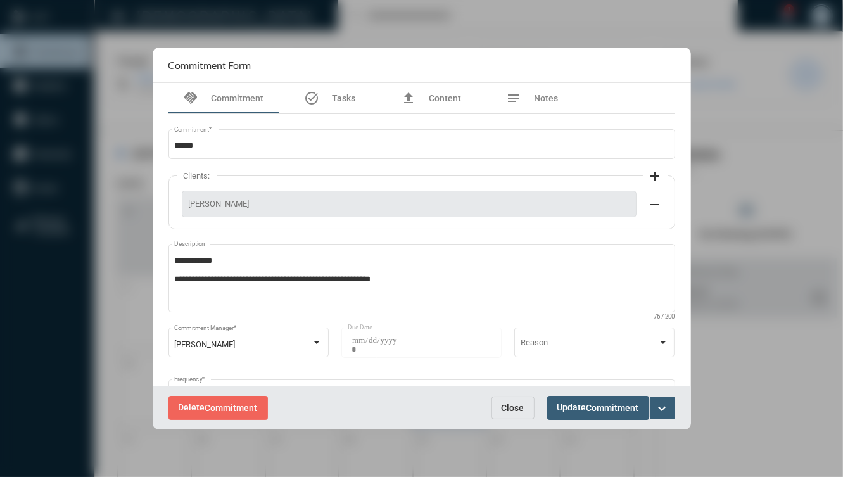
click at [660, 401] on mat-icon "expand_more" at bounding box center [662, 408] width 15 height 15
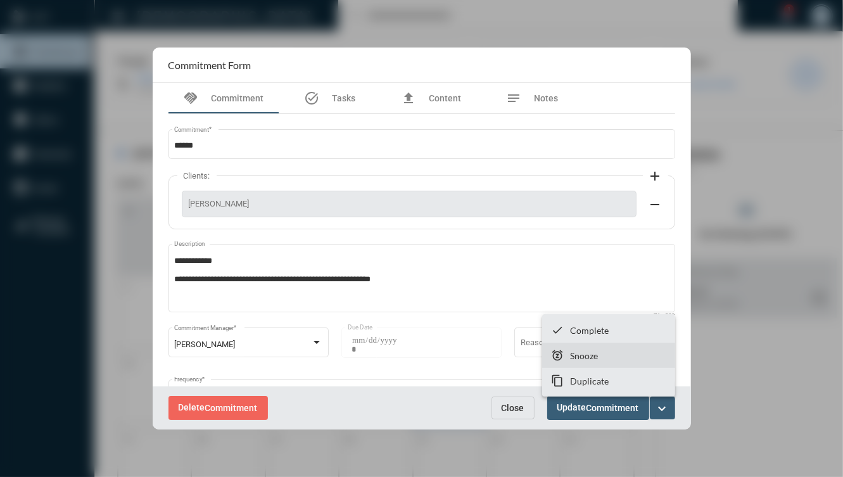
click at [601, 363] on section "snooze Snooze" at bounding box center [608, 354] width 133 height 25
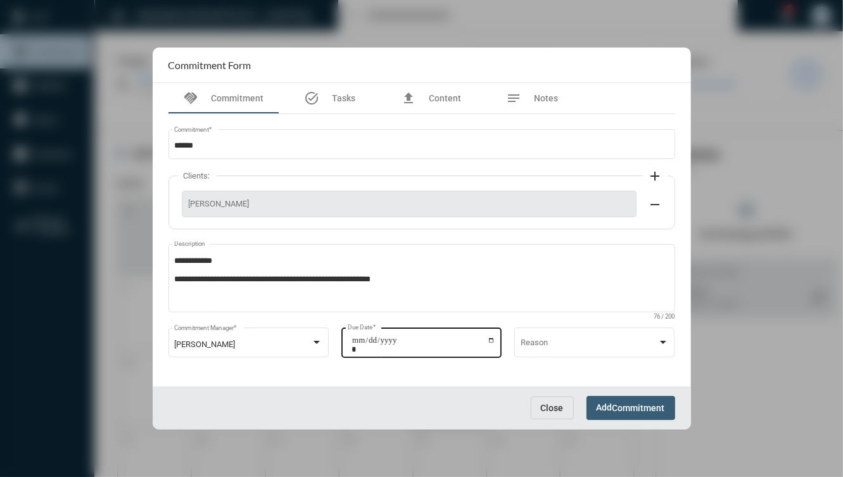
click at [486, 338] on input "**********" at bounding box center [423, 345] width 144 height 18
click at [487, 337] on input "**********" at bounding box center [423, 345] width 144 height 18
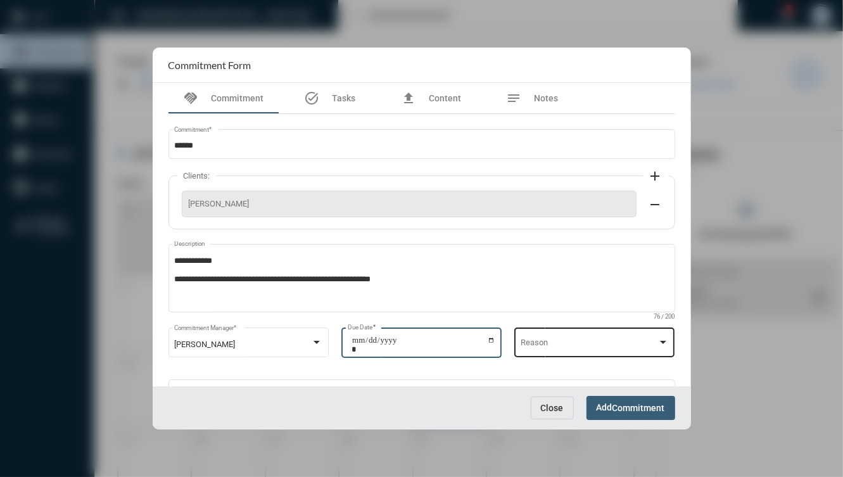
type input "**********"
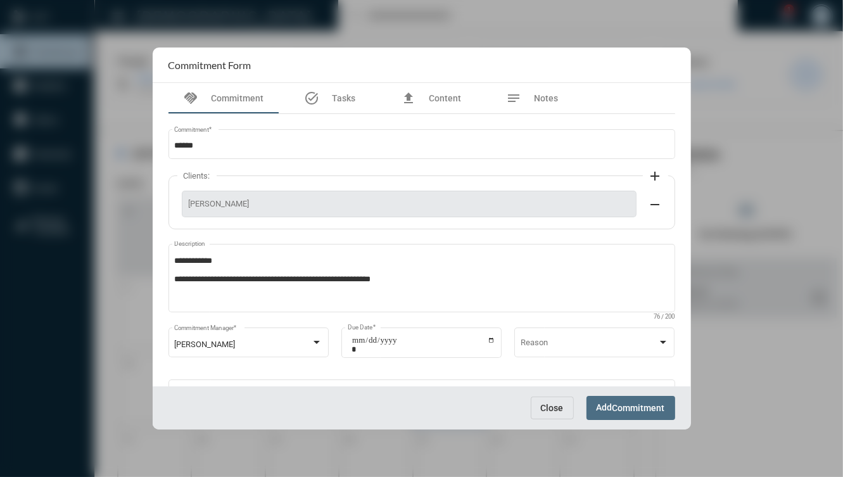
click at [620, 404] on span "Commitment" at bounding box center [638, 408] width 53 height 10
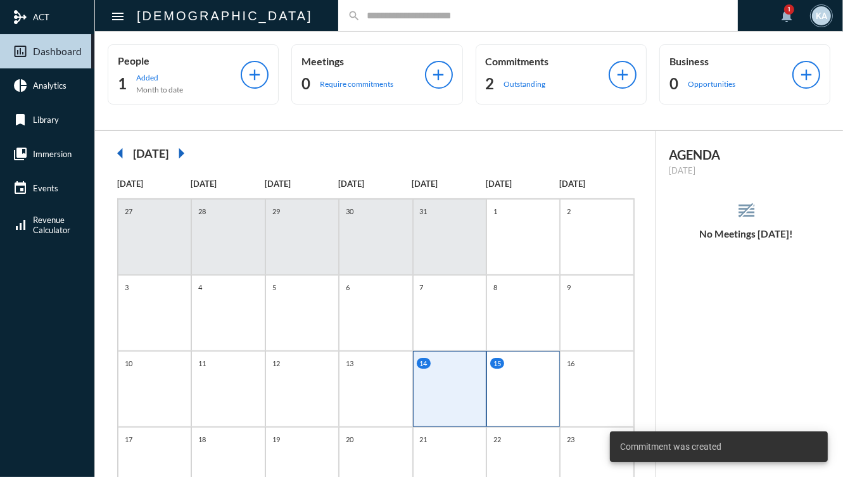
click at [529, 392] on div "15" at bounding box center [522, 389] width 73 height 76
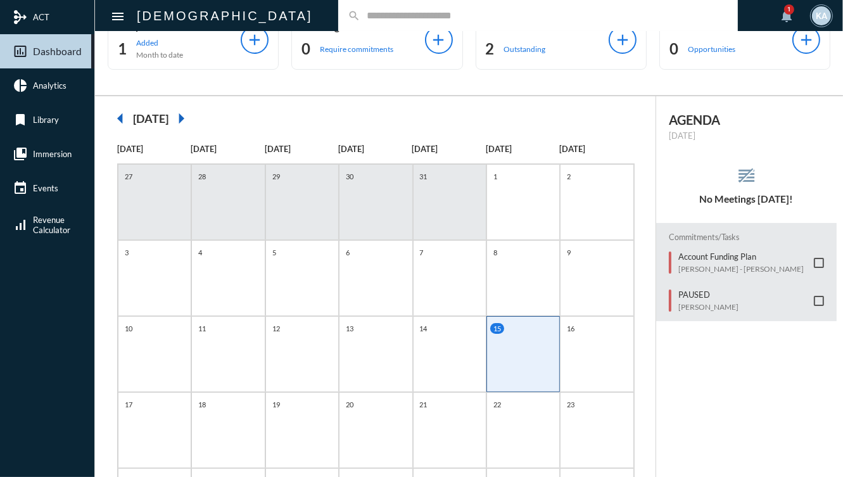
scroll to position [36, 0]
click at [268, 424] on div "19" at bounding box center [301, 429] width 73 height 76
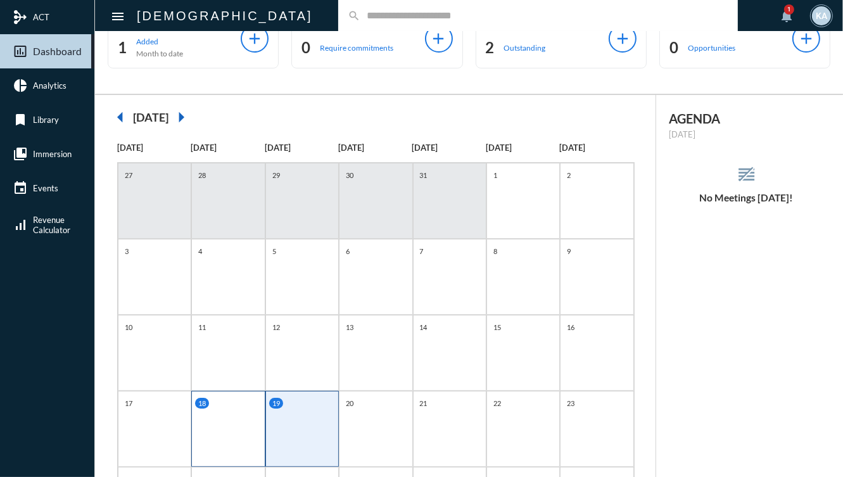
click at [251, 424] on div "18" at bounding box center [227, 429] width 73 height 76
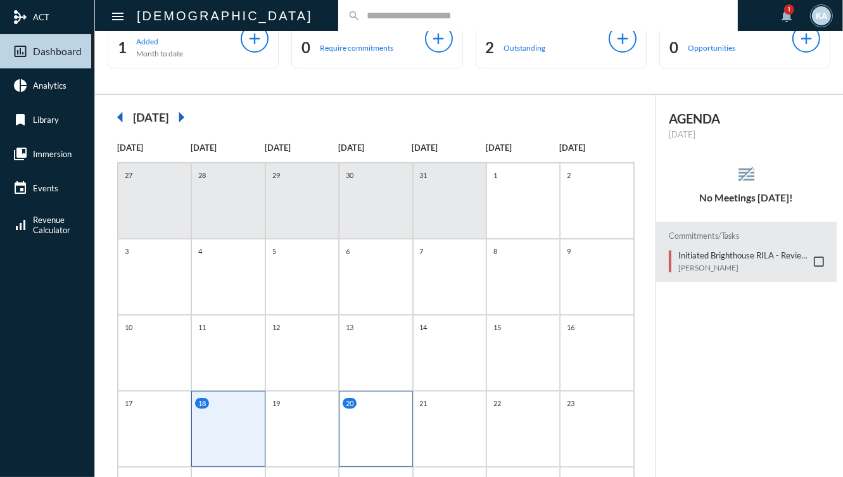
click at [350, 423] on div "20" at bounding box center [375, 429] width 73 height 76
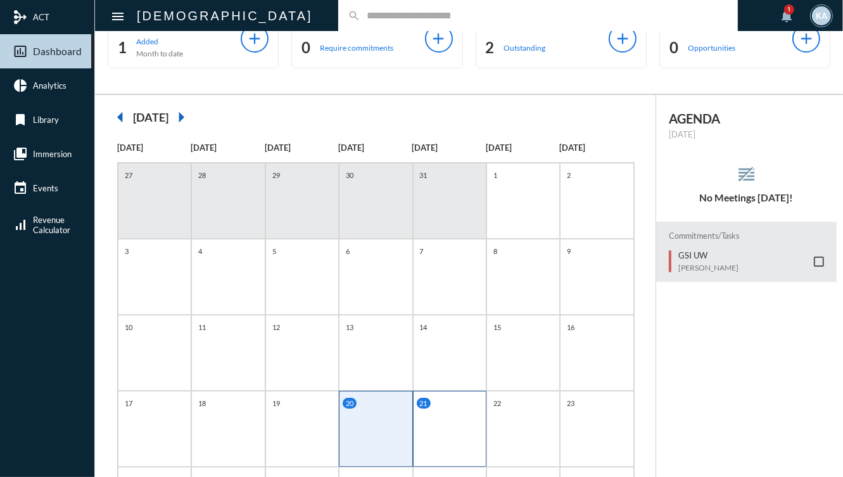
click at [423, 420] on div "21" at bounding box center [449, 429] width 73 height 76
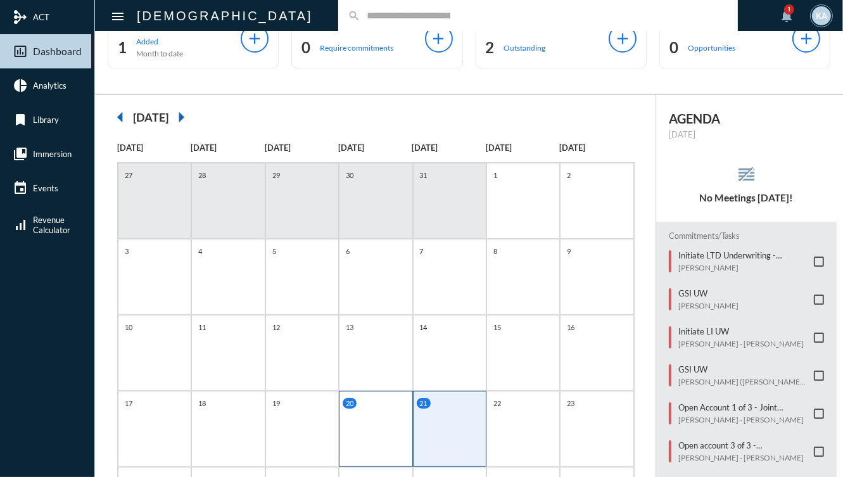
click at [368, 417] on div "20" at bounding box center [375, 429] width 73 height 76
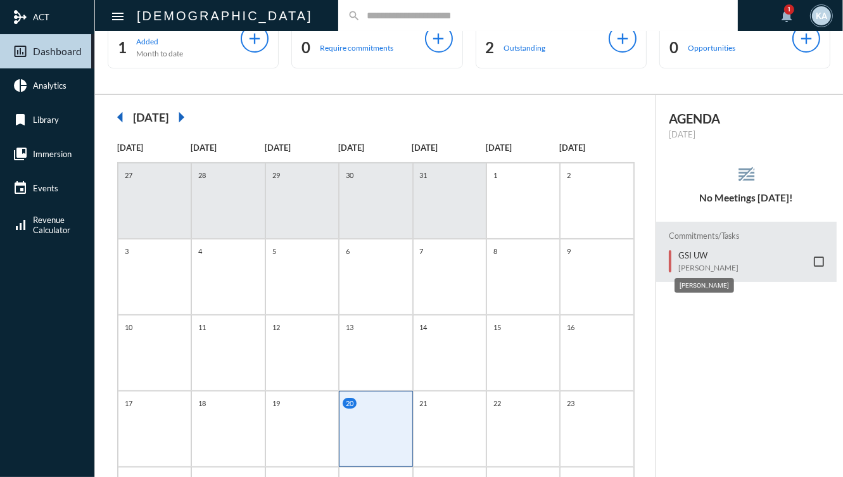
click at [689, 265] on p "[PERSON_NAME]" at bounding box center [708, 267] width 60 height 9
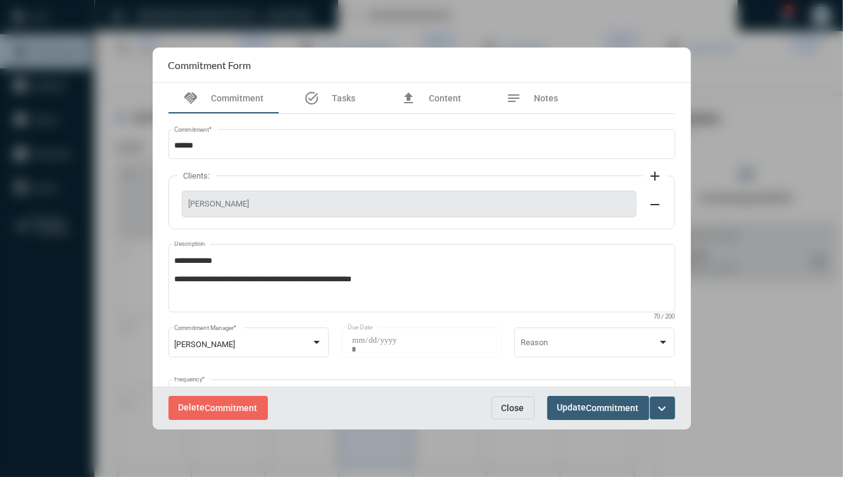
click at [246, 198] on div "[PERSON_NAME]" at bounding box center [409, 204] width 455 height 27
click at [230, 201] on span "[PERSON_NAME]" at bounding box center [409, 203] width 441 height 9
copy span "Cuevas"
click at [522, 415] on button "Close" at bounding box center [512, 407] width 43 height 23
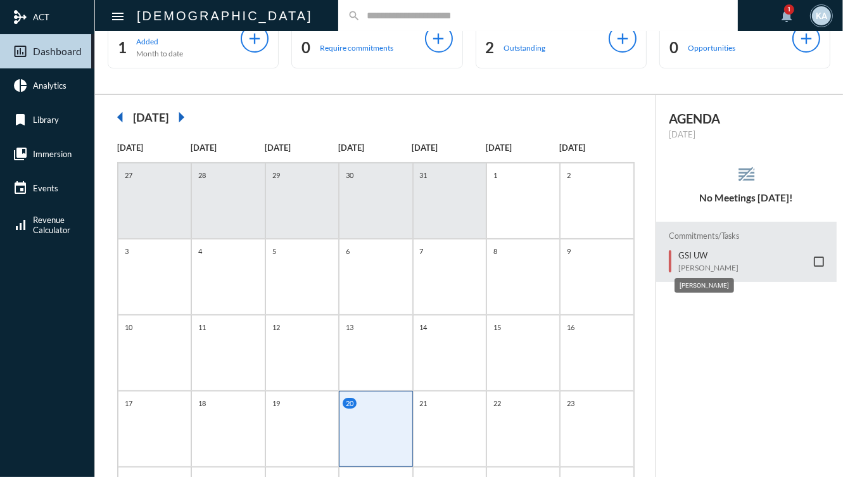
click at [710, 267] on p "[PERSON_NAME]" at bounding box center [708, 267] width 60 height 9
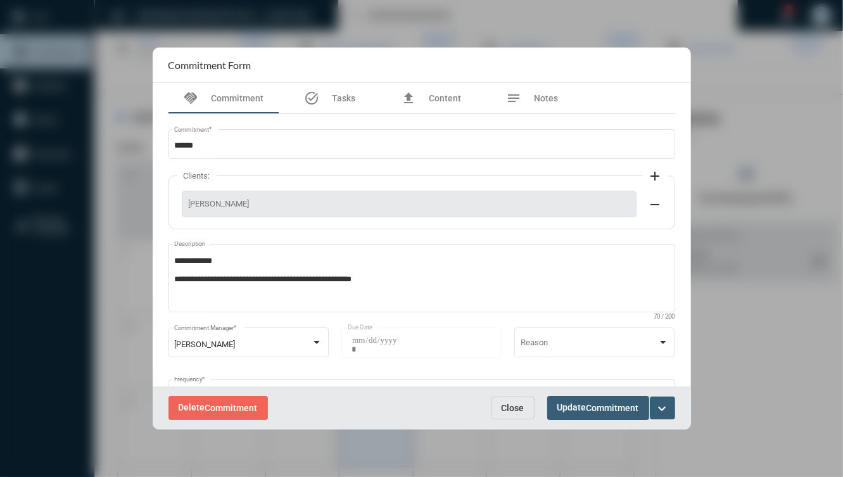
click at [661, 411] on mat-icon "expand_more" at bounding box center [662, 408] width 15 height 15
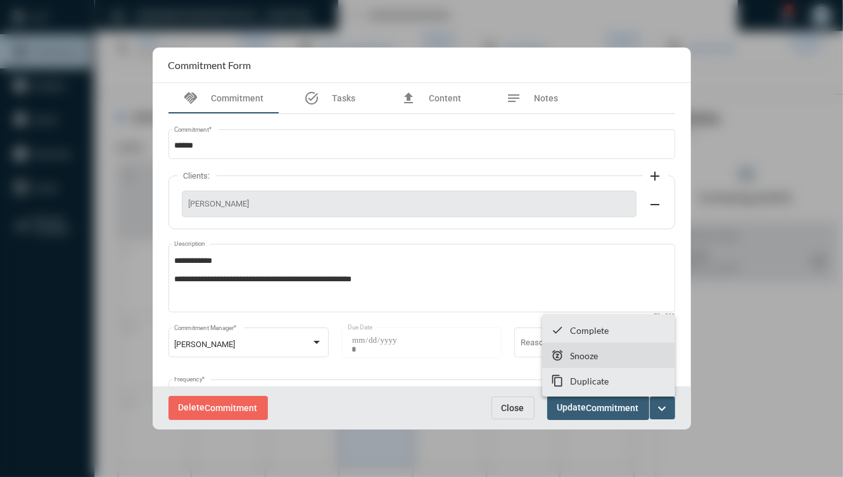
click at [611, 358] on section "snooze Snooze" at bounding box center [608, 354] width 133 height 25
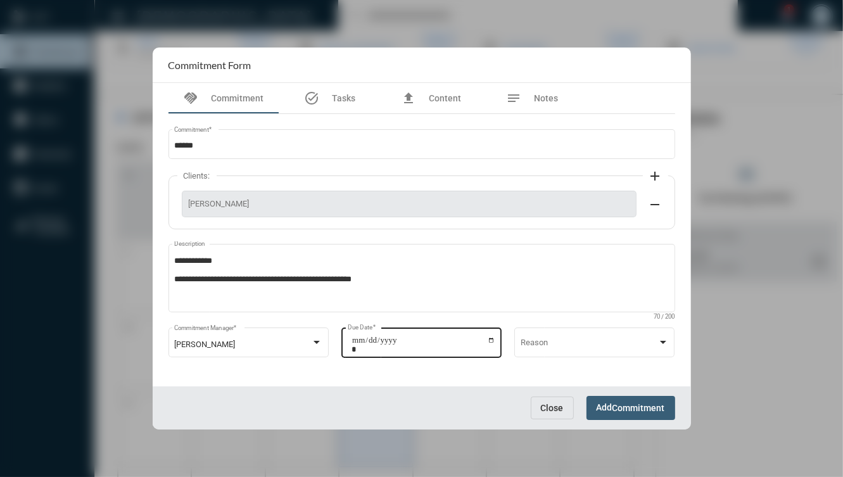
click at [499, 346] on div "**********" at bounding box center [421, 341] width 160 height 32
click at [491, 344] on input "**********" at bounding box center [423, 345] width 144 height 18
click at [489, 342] on input "**********" at bounding box center [423, 345] width 144 height 18
type input "**********"
click at [605, 404] on span "Add Commitment" at bounding box center [630, 407] width 68 height 10
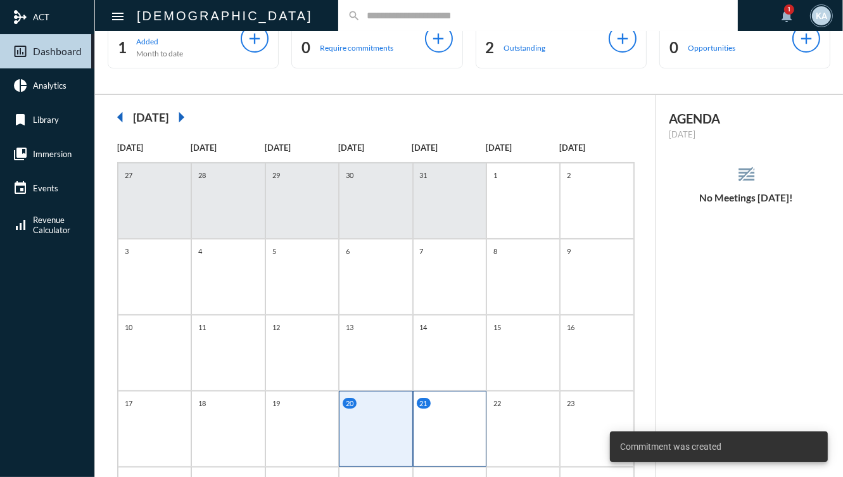
click at [446, 420] on div "21" at bounding box center [449, 429] width 73 height 76
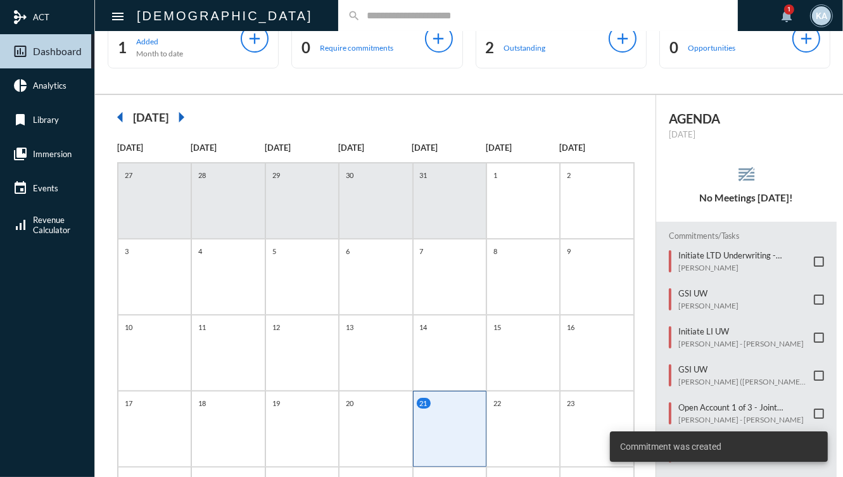
scroll to position [25, 0]
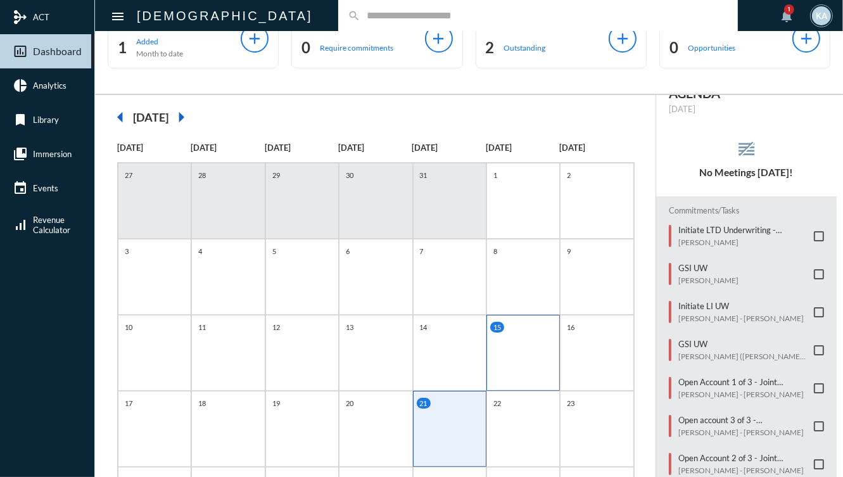
click at [544, 367] on div "15" at bounding box center [522, 353] width 73 height 76
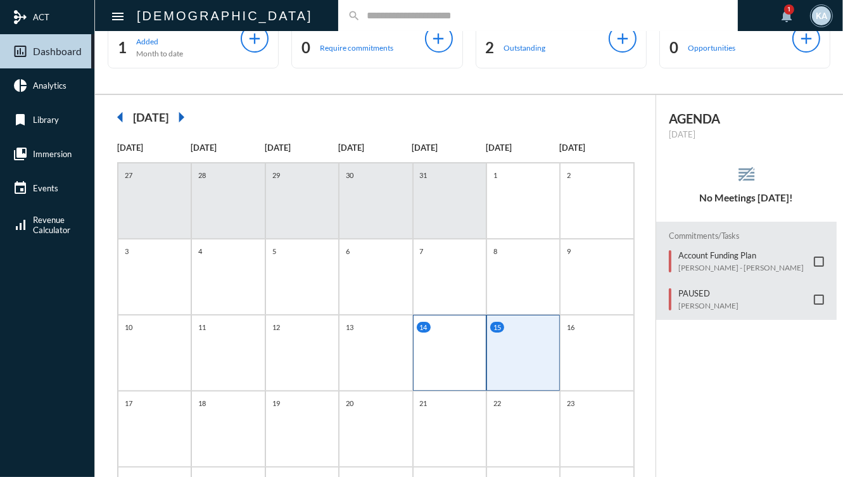
click at [463, 355] on div "14" at bounding box center [449, 353] width 73 height 76
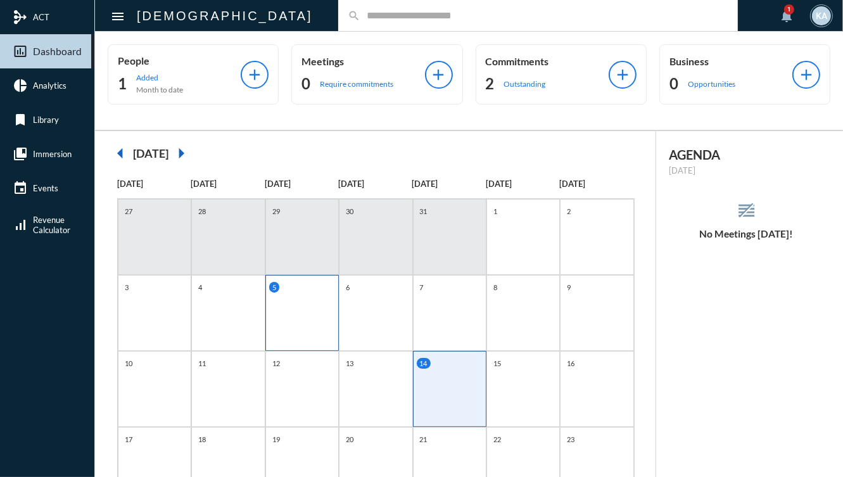
scroll to position [177, 0]
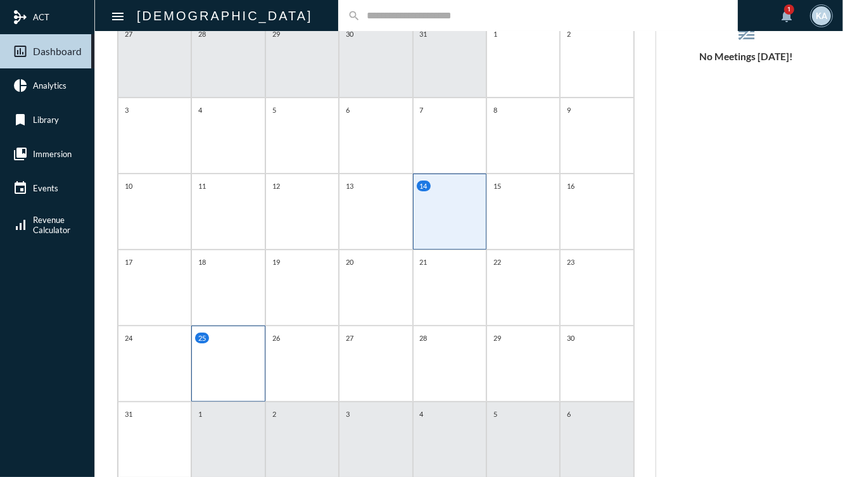
click at [258, 365] on div "25" at bounding box center [227, 363] width 73 height 76
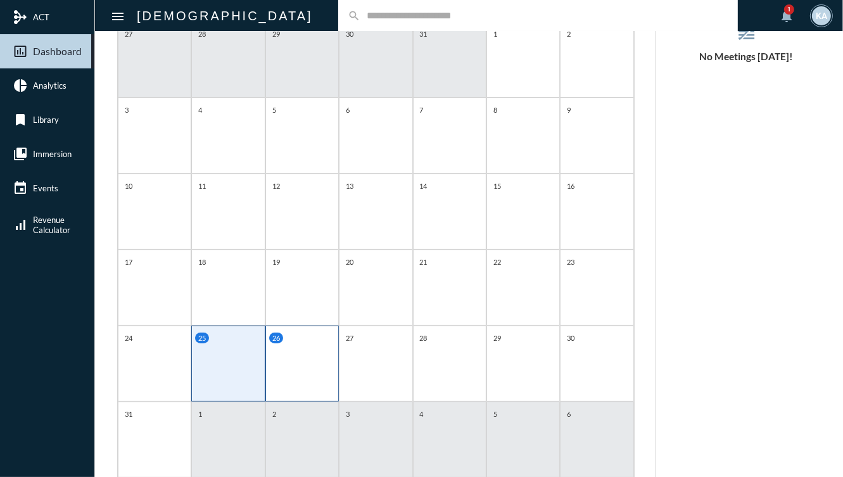
click at [291, 368] on div "26" at bounding box center [301, 363] width 73 height 76
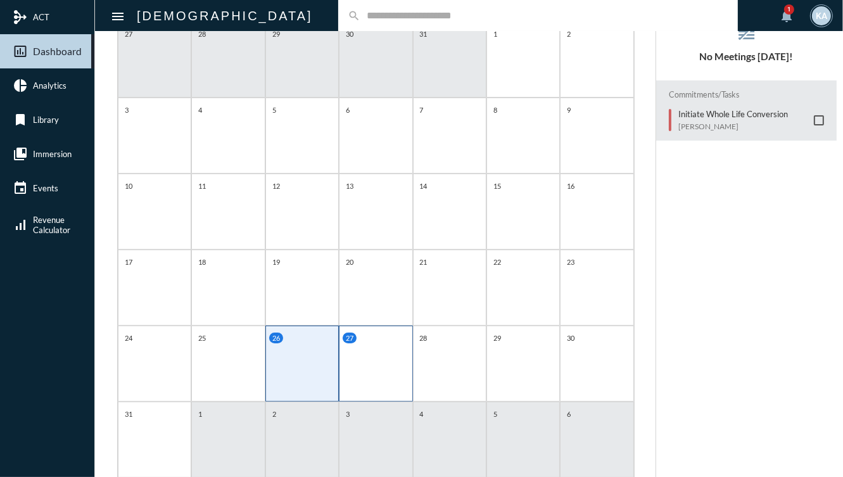
click at [361, 373] on div "27" at bounding box center [375, 363] width 73 height 76
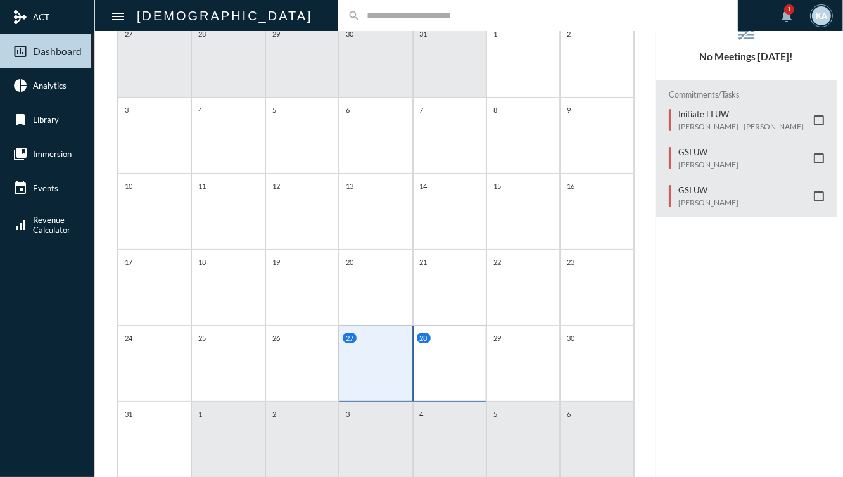
click at [430, 370] on div "28" at bounding box center [449, 363] width 73 height 76
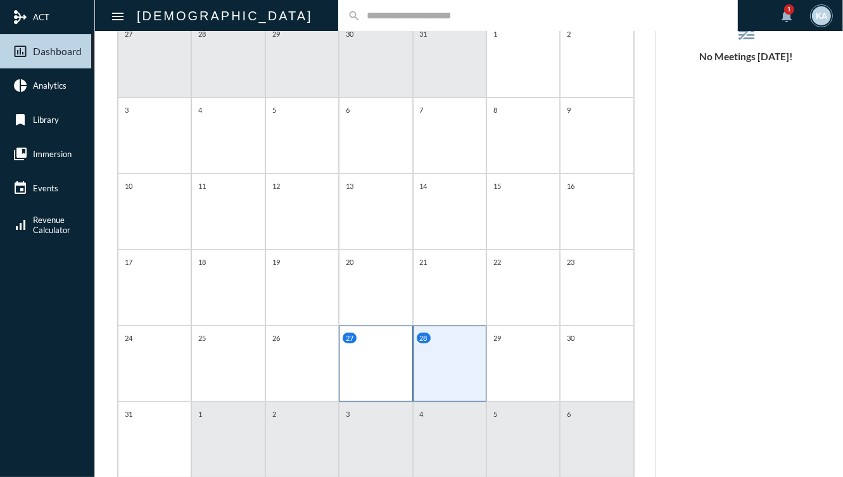
click at [374, 375] on div "27" at bounding box center [375, 363] width 73 height 76
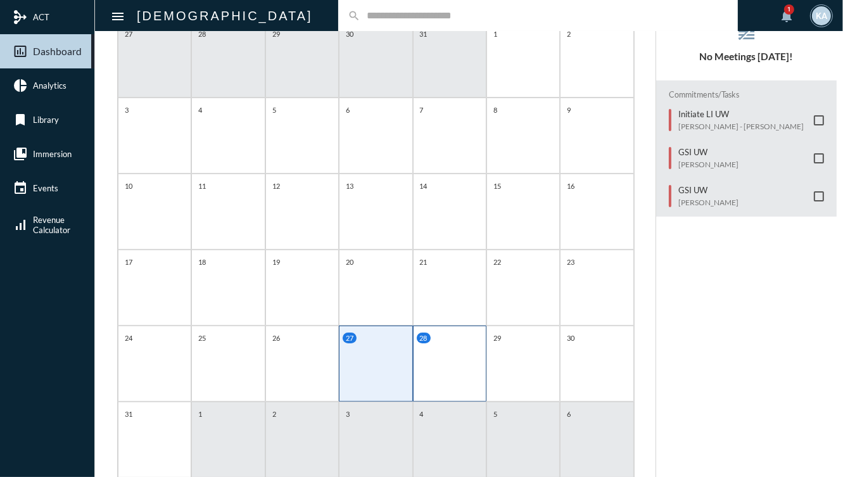
click at [424, 375] on div "28" at bounding box center [449, 363] width 73 height 76
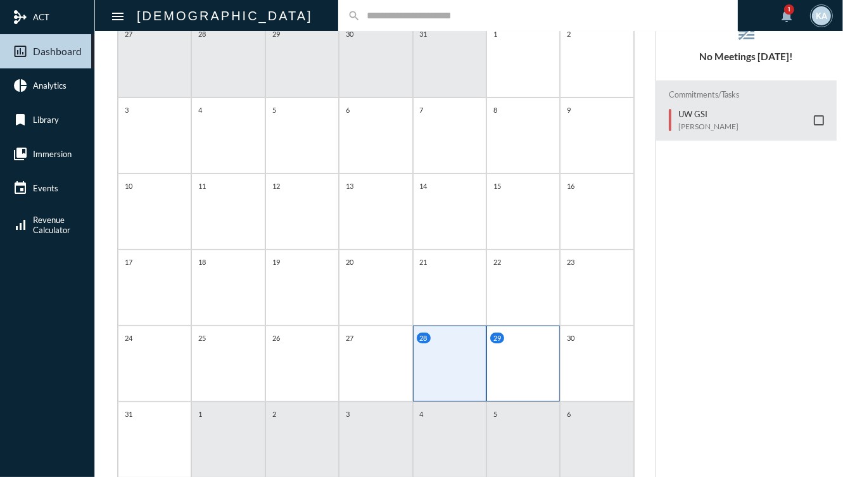
click at [491, 363] on div "29" at bounding box center [522, 363] width 73 height 76
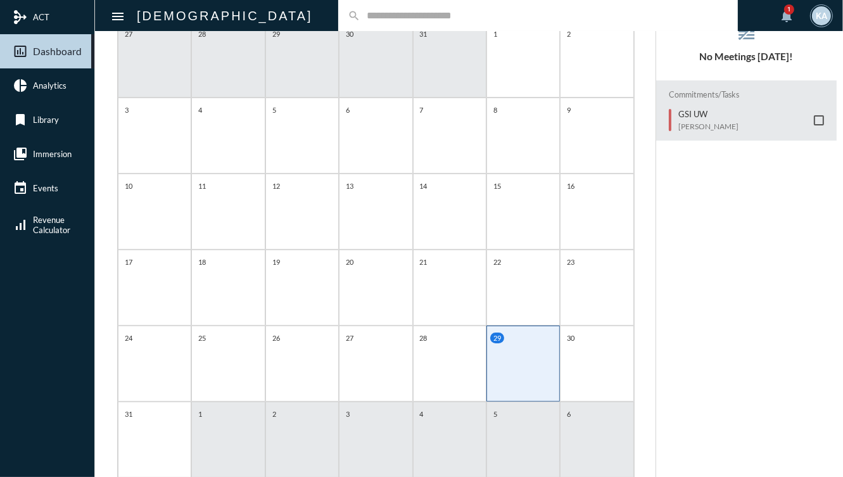
click at [538, 368] on div "29" at bounding box center [522, 363] width 73 height 76
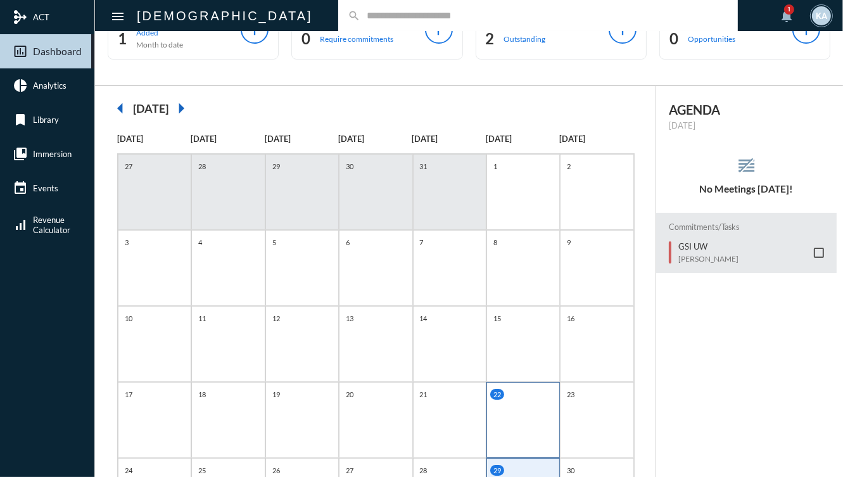
scroll to position [46, 0]
click at [460, 320] on div "14" at bounding box center [449, 343] width 73 height 76
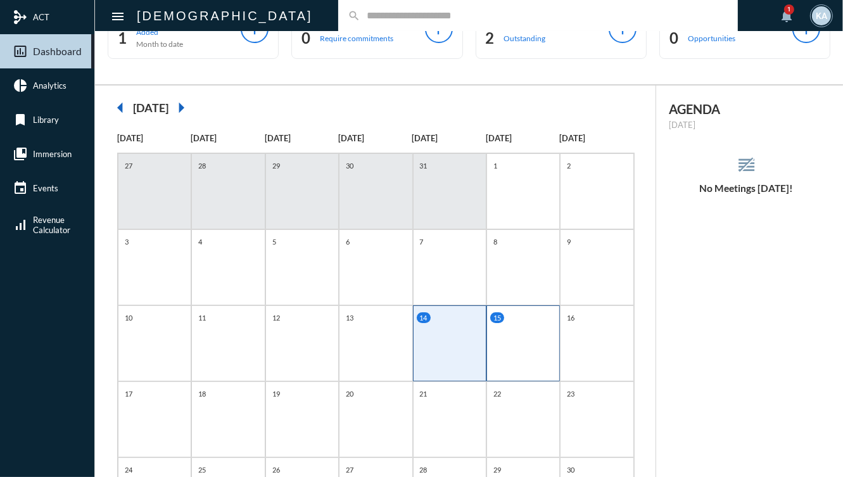
click at [507, 320] on div "15" at bounding box center [524, 317] width 69 height 11
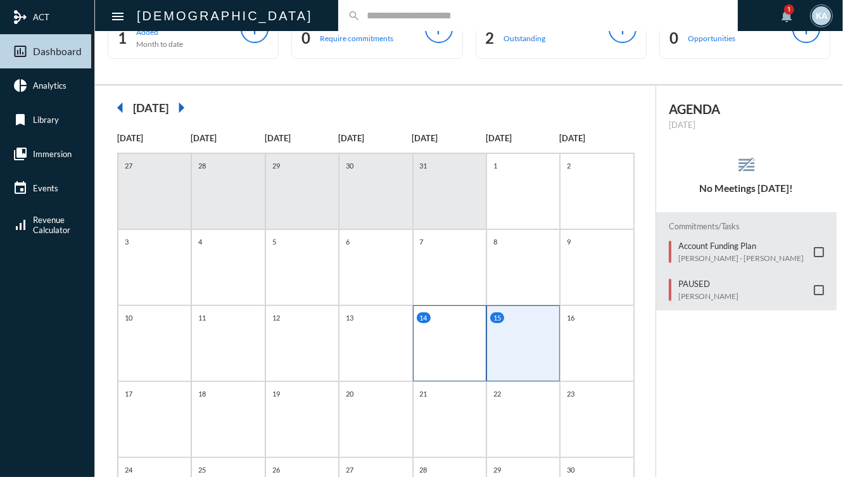
click at [472, 332] on div "14" at bounding box center [449, 343] width 73 height 76
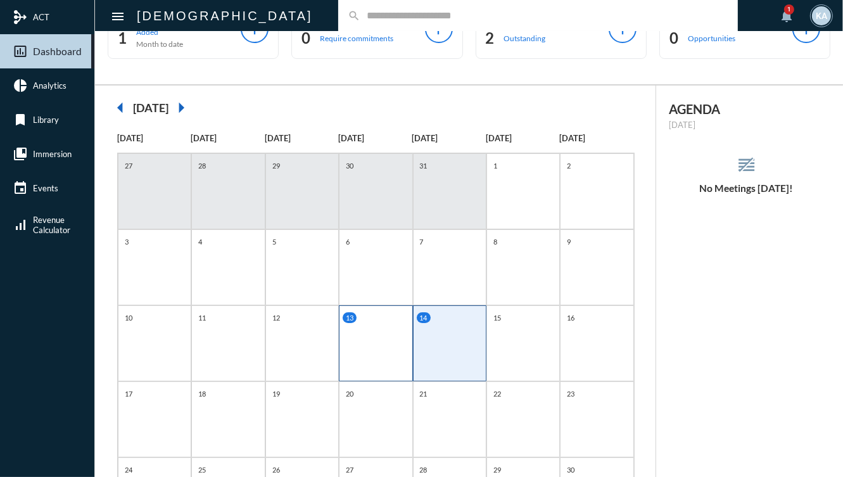
click at [372, 334] on div "13" at bounding box center [375, 343] width 73 height 76
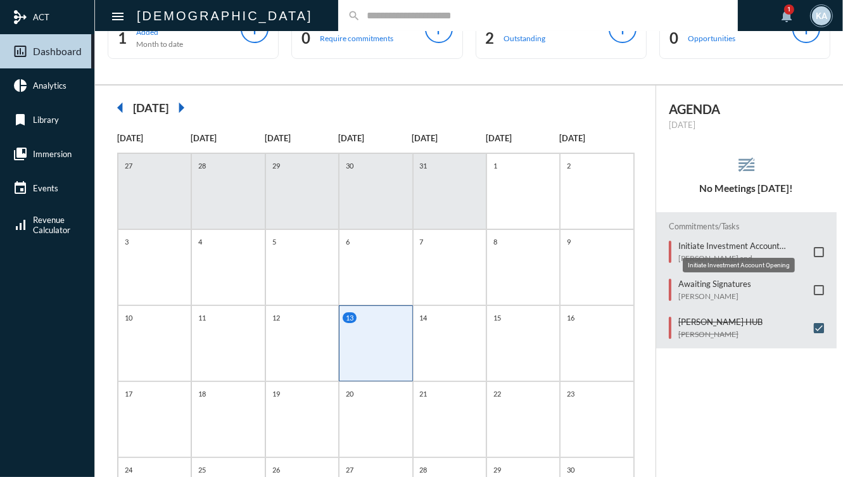
click at [736, 249] on mat-tooltip-component "Initiate Investment Account Opening" at bounding box center [739, 265] width 130 height 32
click at [706, 243] on p "Initiate Investment Account Opening" at bounding box center [742, 246] width 129 height 10
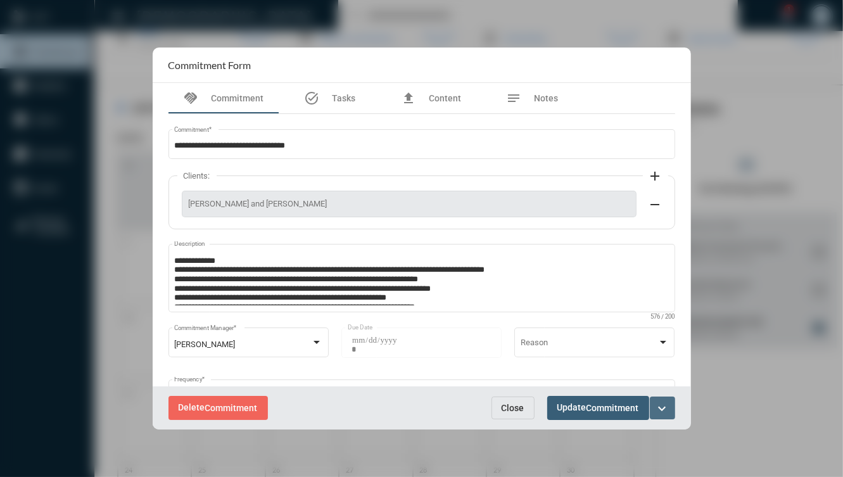
click at [663, 399] on button "expand_more" at bounding box center [662, 407] width 25 height 23
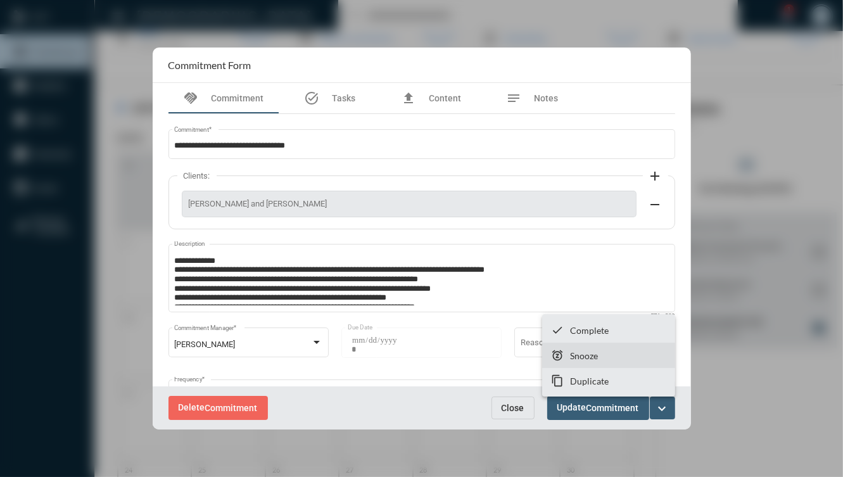
click at [607, 362] on section "snooze Snooze" at bounding box center [608, 354] width 133 height 25
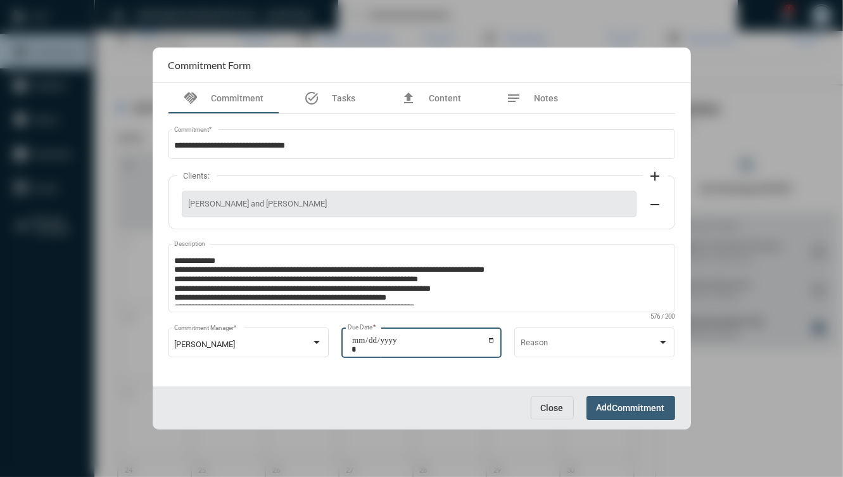
click at [484, 339] on input "**********" at bounding box center [423, 345] width 144 height 18
click at [490, 338] on input "**********" at bounding box center [423, 345] width 144 height 18
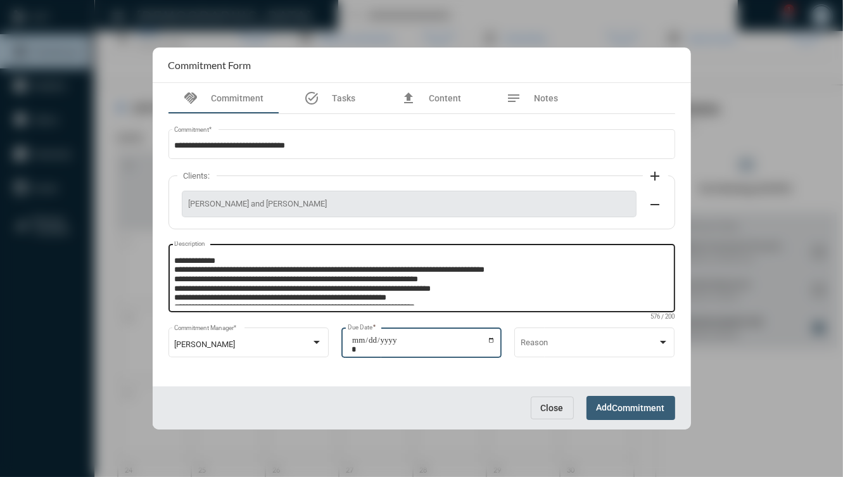
type input "**********"
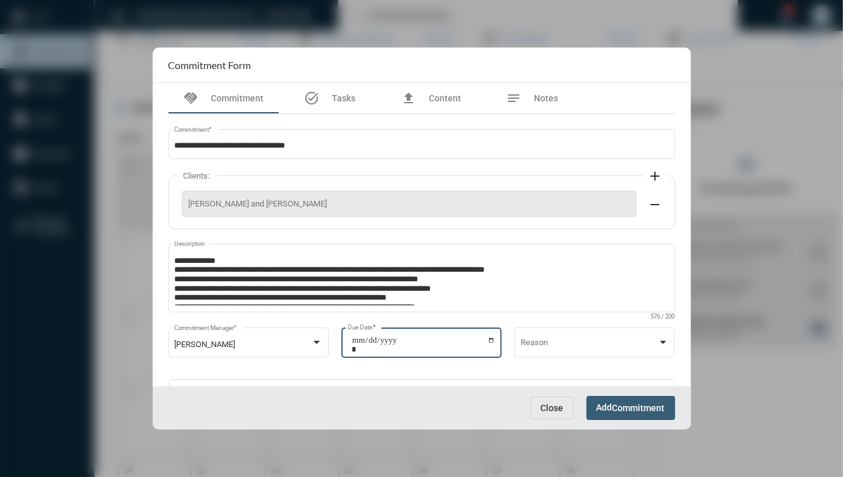
click at [643, 410] on span "Commitment" at bounding box center [638, 408] width 53 height 10
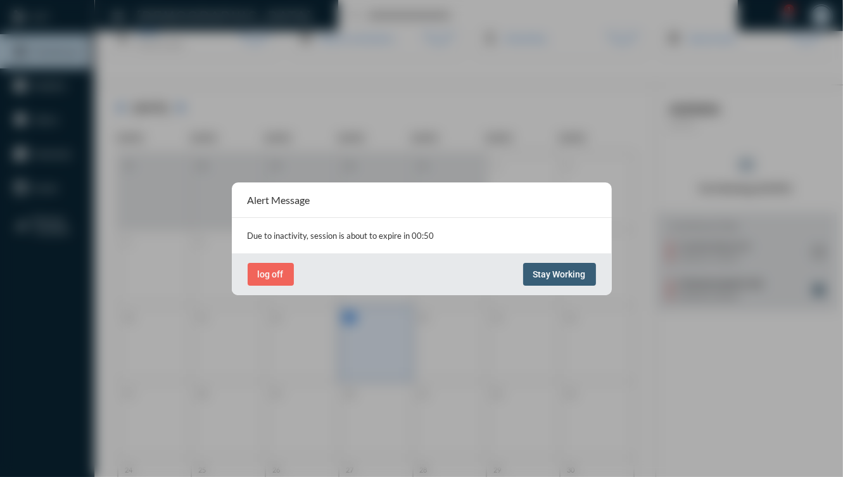
click at [548, 277] on span "Stay Working" at bounding box center [559, 274] width 53 height 10
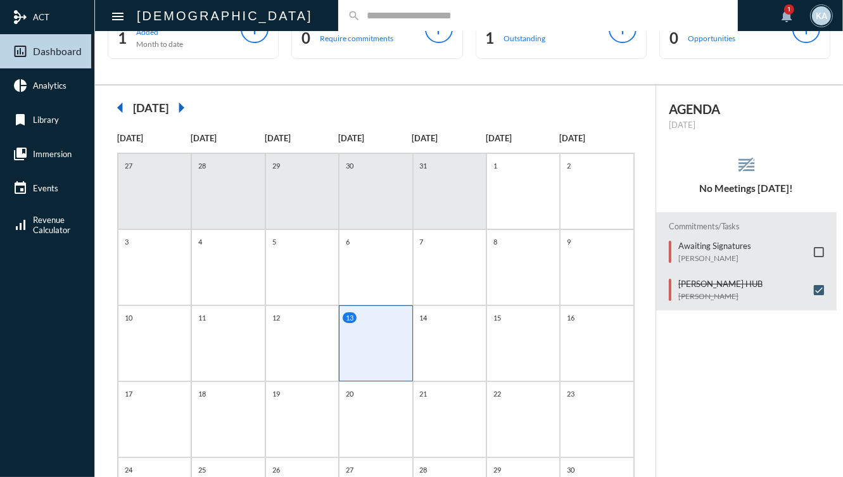
click at [338, 22] on div "search" at bounding box center [537, 15] width 399 height 31
click at [360, 13] on input "text" at bounding box center [544, 15] width 368 height 11
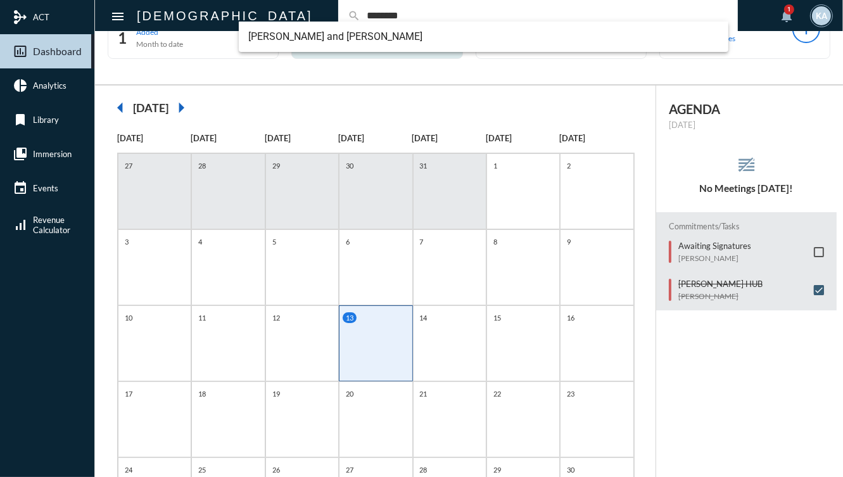
type input "********"
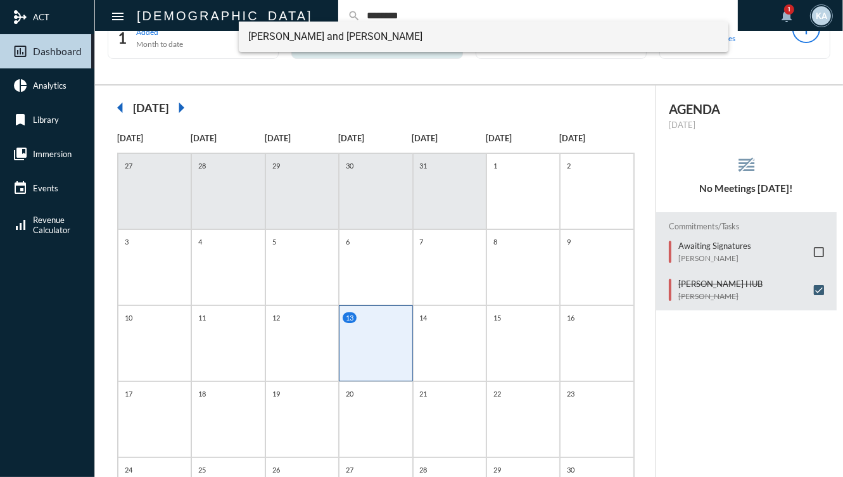
click at [299, 38] on span "Sarah and Evan Grossman" at bounding box center [484, 37] width 470 height 30
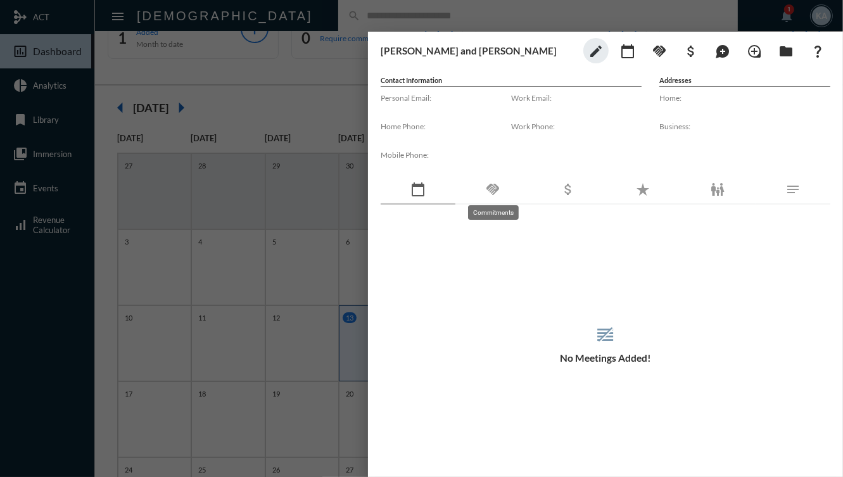
click at [493, 194] on mat-icon "handshake" at bounding box center [492, 189] width 15 height 15
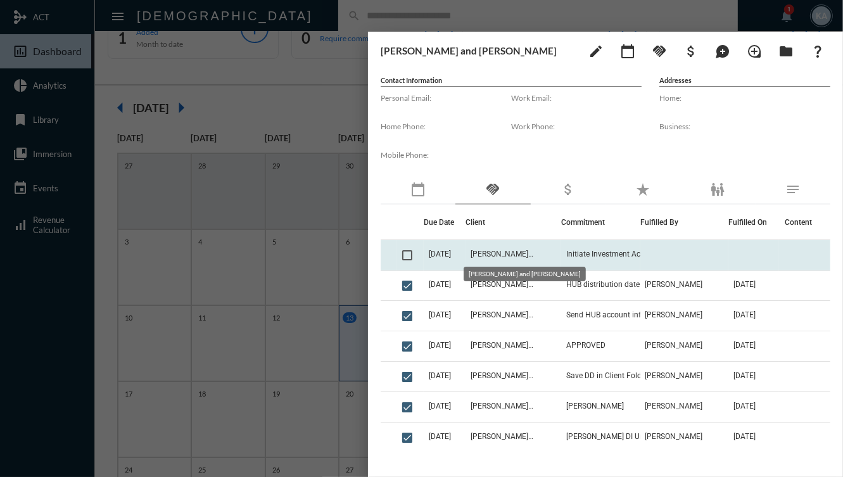
click at [506, 254] on span "[PERSON_NAME] and [PERSON_NAME]" at bounding box center [501, 253] width 63 height 9
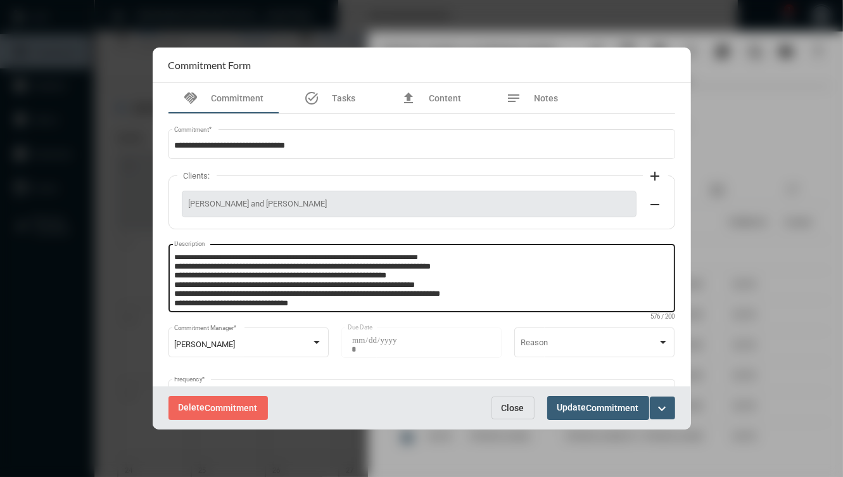
scroll to position [23, 0]
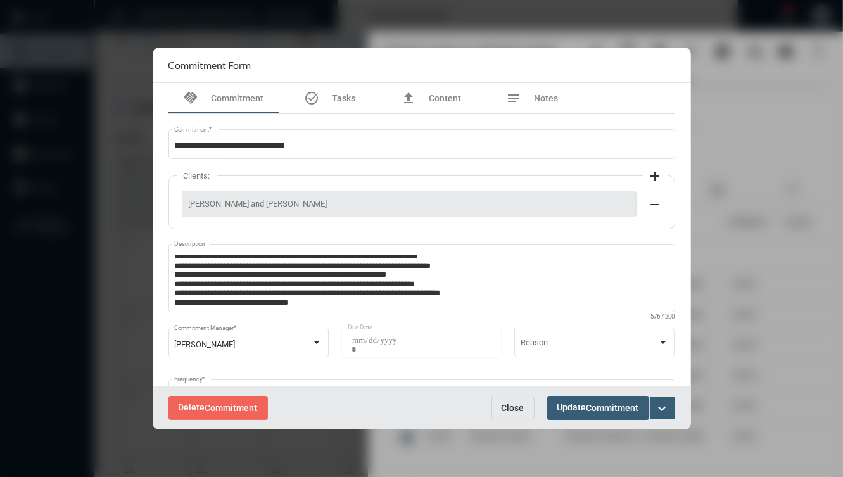
click at [499, 403] on button "Close" at bounding box center [512, 407] width 43 height 23
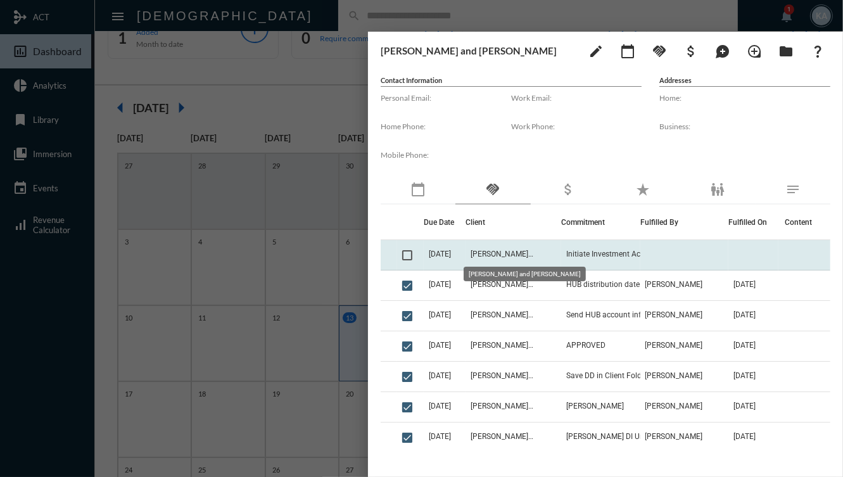
click at [531, 252] on span "[PERSON_NAME] and [PERSON_NAME]" at bounding box center [501, 253] width 63 height 9
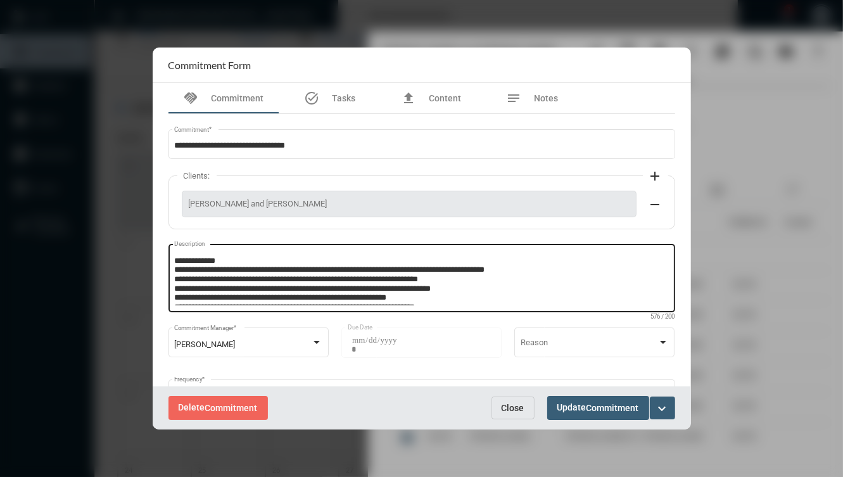
click at [410, 265] on textarea "**********" at bounding box center [421, 280] width 494 height 50
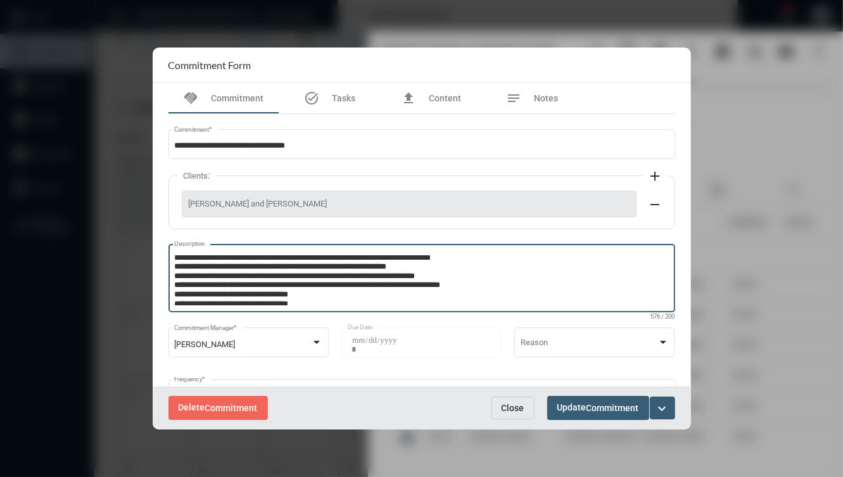
scroll to position [35, 0]
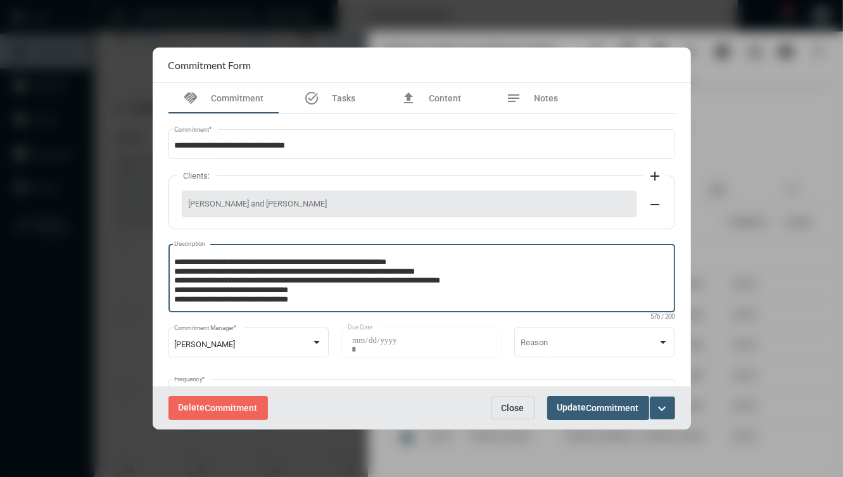
click at [378, 309] on div "**********" at bounding box center [421, 277] width 494 height 70
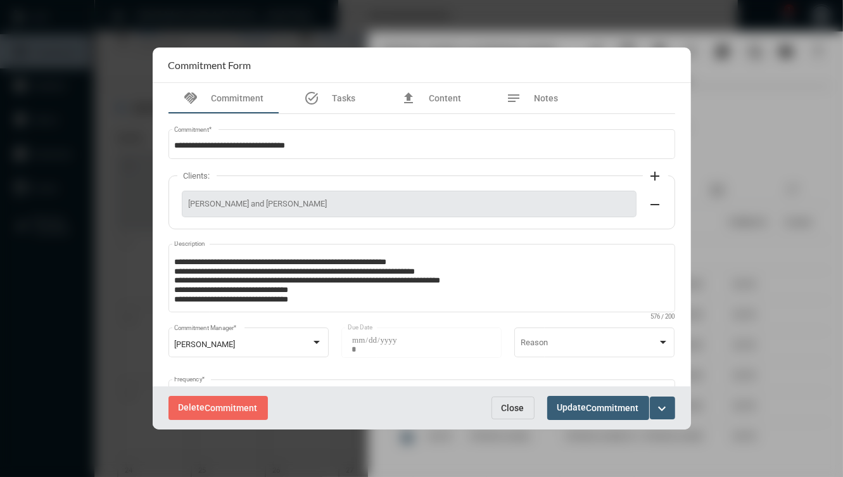
click at [411, 322] on div "**********" at bounding box center [421, 283] width 506 height 79
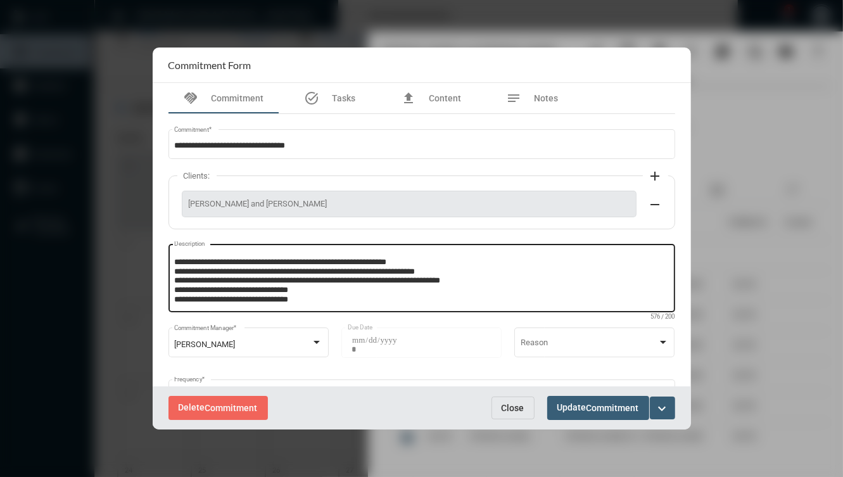
scroll to position [0, 0]
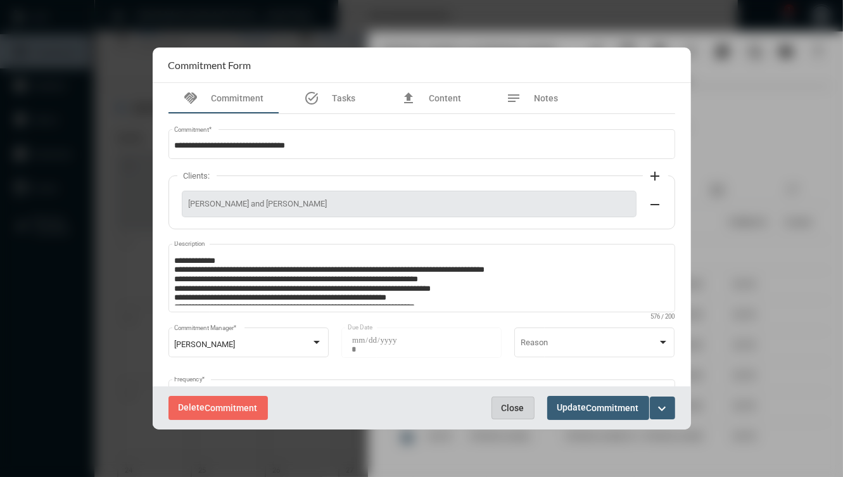
click at [515, 410] on span "Close" at bounding box center [512, 408] width 23 height 10
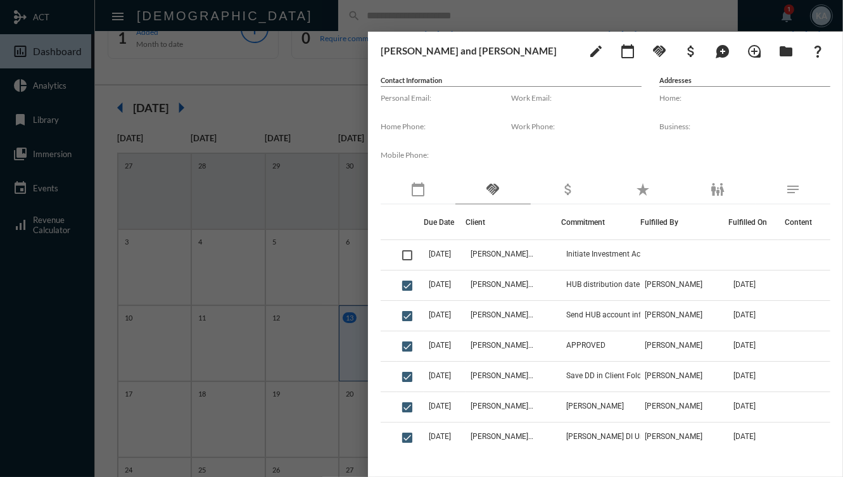
click at [347, 349] on div at bounding box center [421, 238] width 843 height 477
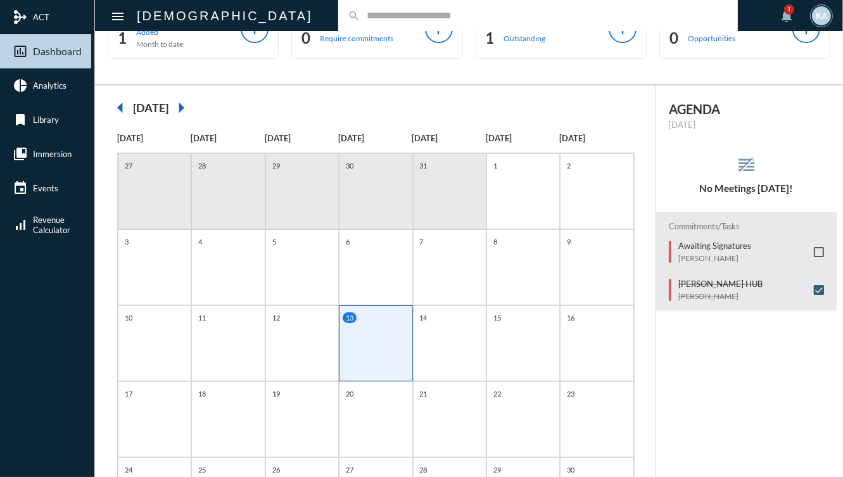
click at [527, 11] on input "text" at bounding box center [544, 15] width 368 height 11
click at [469, 19] on input "text" at bounding box center [544, 15] width 368 height 11
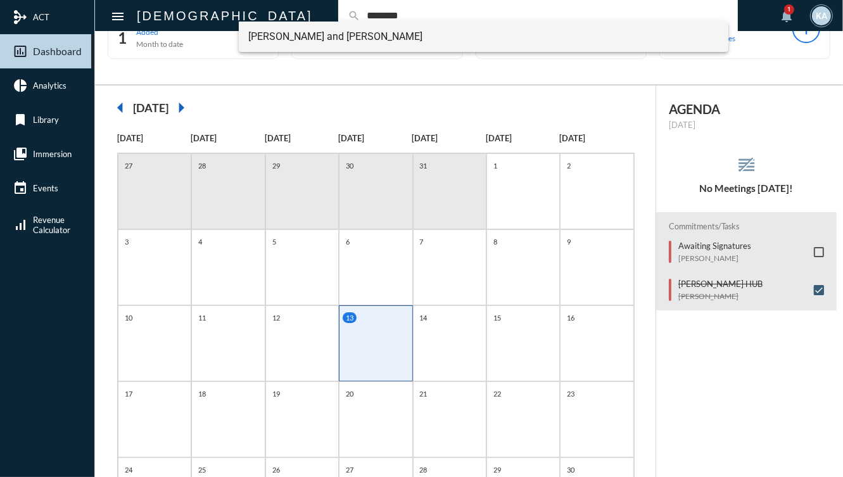
type input "********"
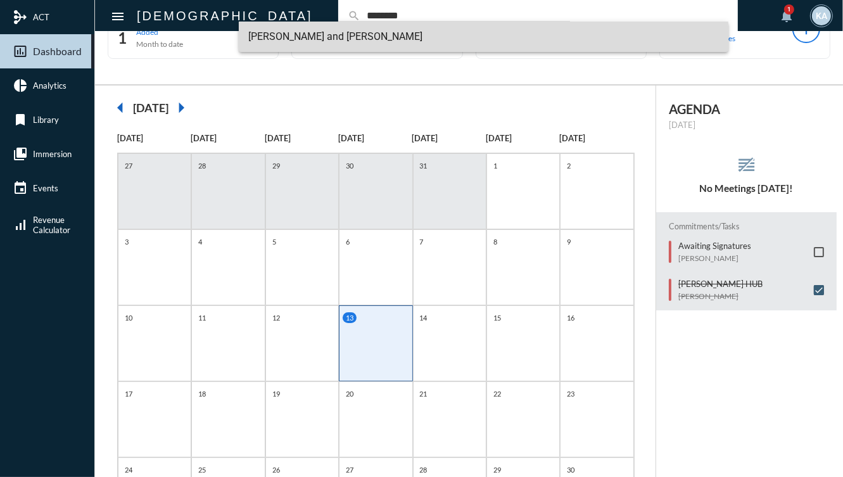
click at [327, 34] on span "Sarah and Evan Grossman" at bounding box center [484, 37] width 470 height 30
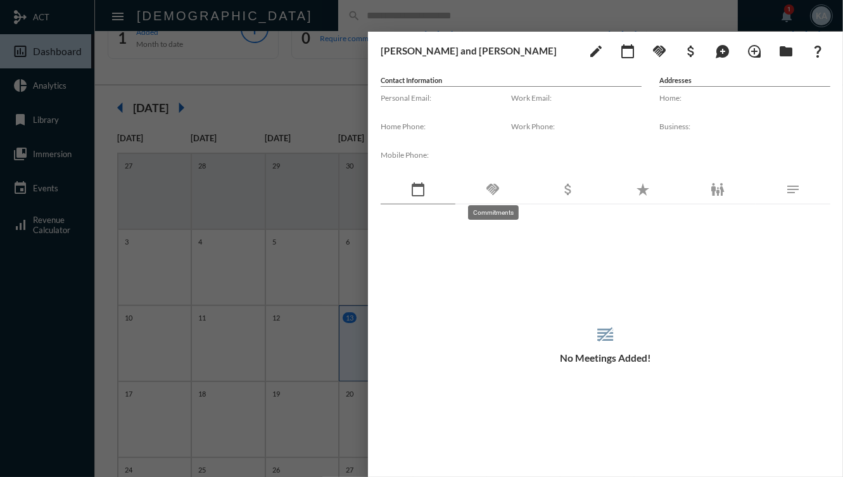
click at [487, 195] on mat-icon "handshake" at bounding box center [492, 189] width 15 height 15
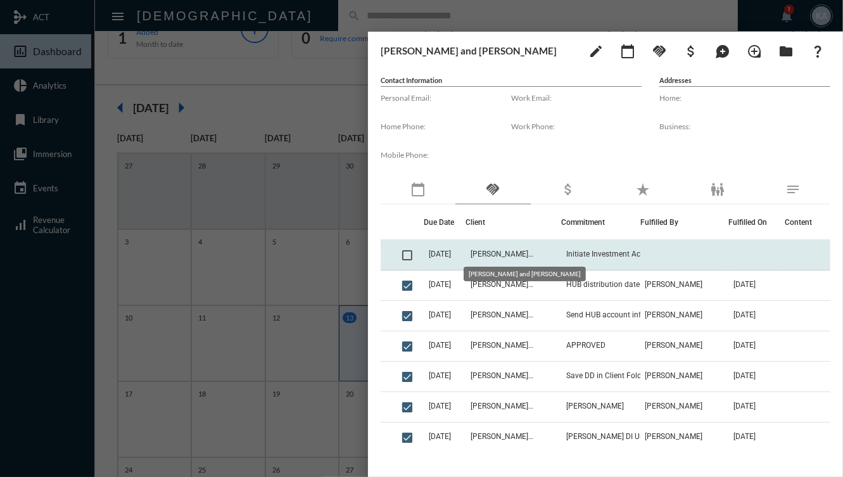
click at [498, 250] on span "[PERSON_NAME] and [PERSON_NAME]" at bounding box center [501, 253] width 63 height 9
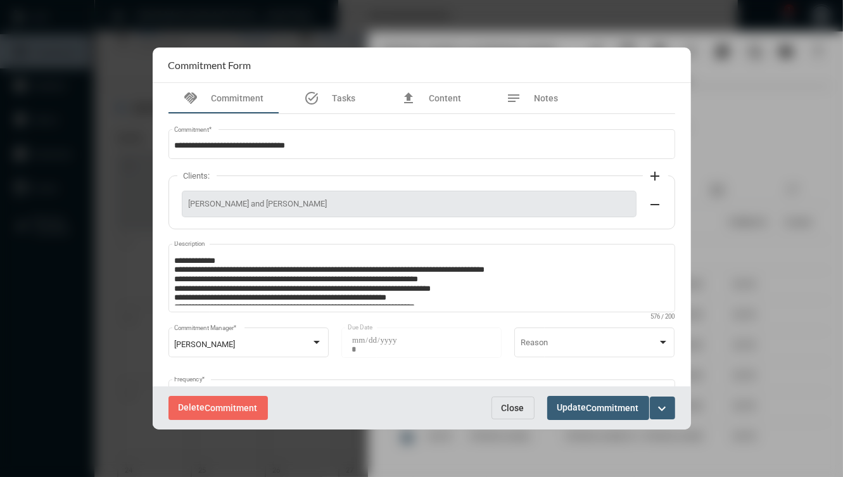
click at [515, 415] on button "Close" at bounding box center [512, 407] width 43 height 23
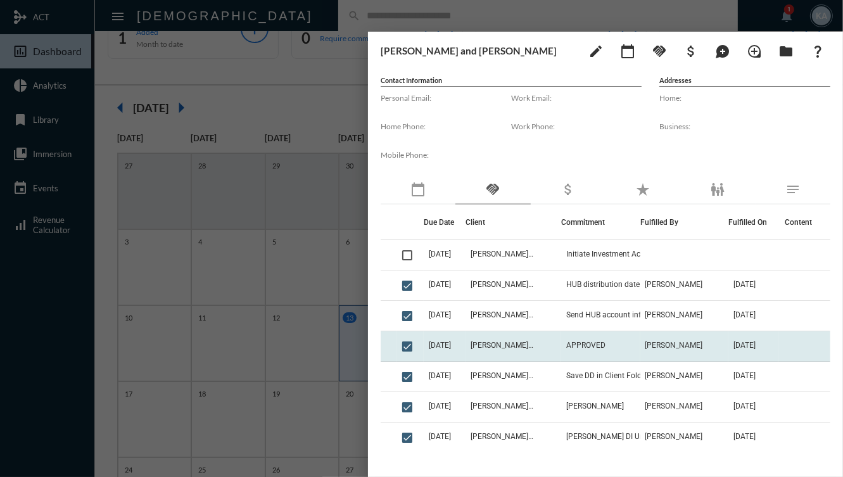
click at [605, 356] on td "APPROVED" at bounding box center [600, 346] width 79 height 30
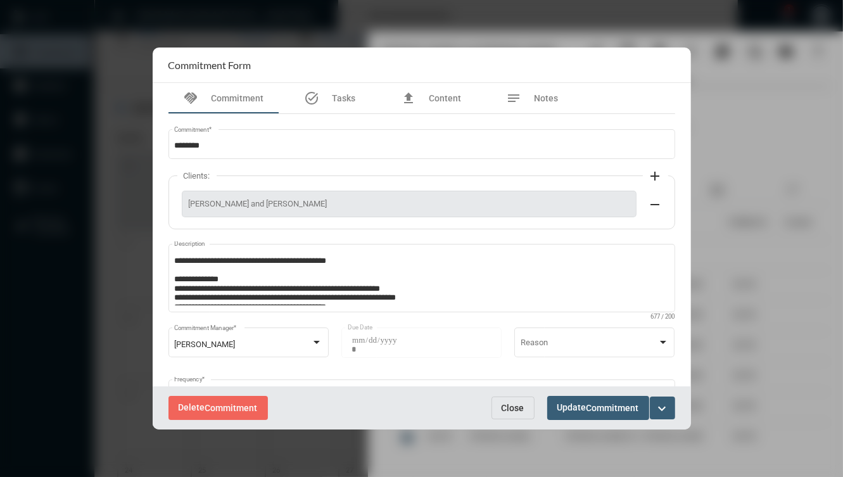
click at [524, 413] on button "Close" at bounding box center [512, 407] width 43 height 23
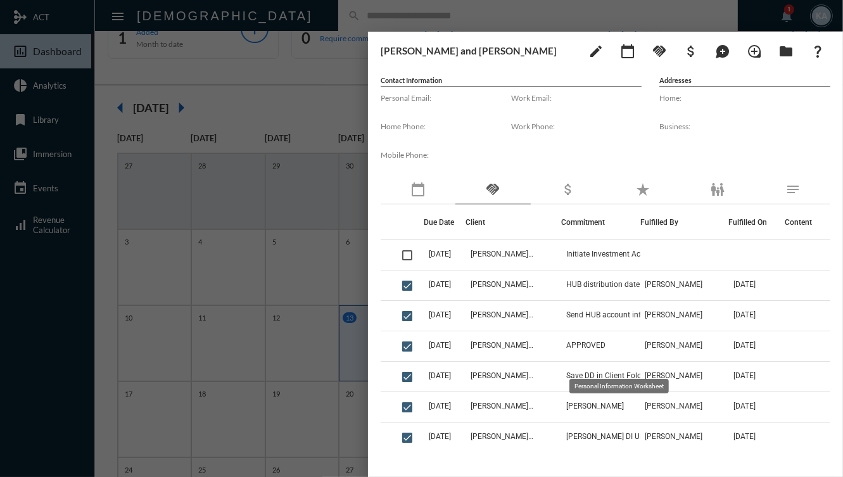
click at [319, 293] on div at bounding box center [421, 238] width 843 height 477
